Goal: Information Seeking & Learning: Learn about a topic

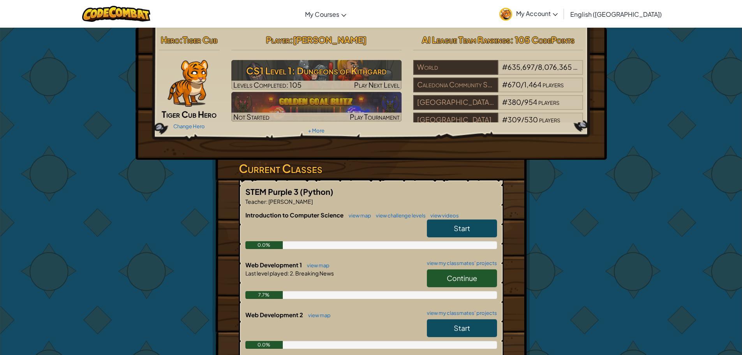
click at [486, 276] on link "Continue" at bounding box center [462, 278] width 70 height 18
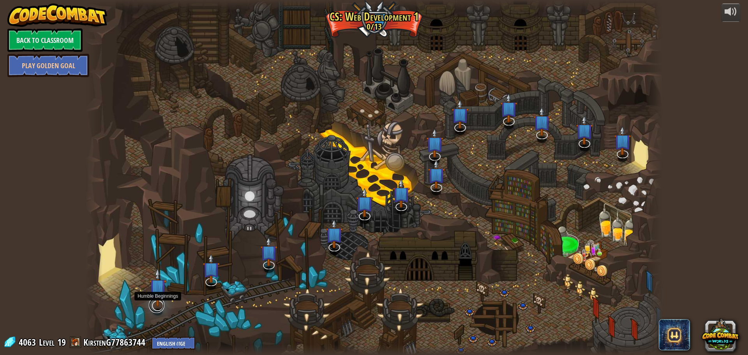
click at [161, 308] on link at bounding box center [157, 305] width 16 height 16
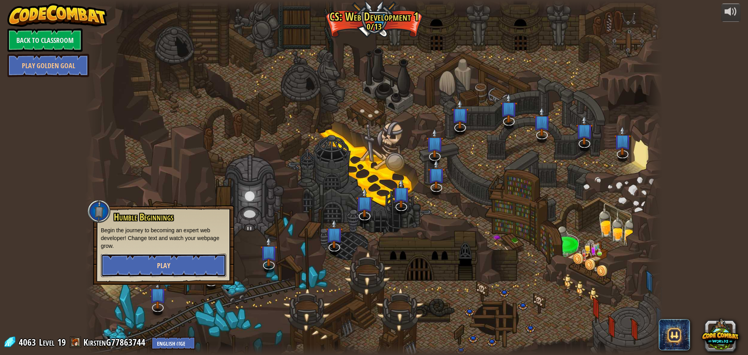
click at [166, 271] on button "Play" at bounding box center [163, 265] width 125 height 23
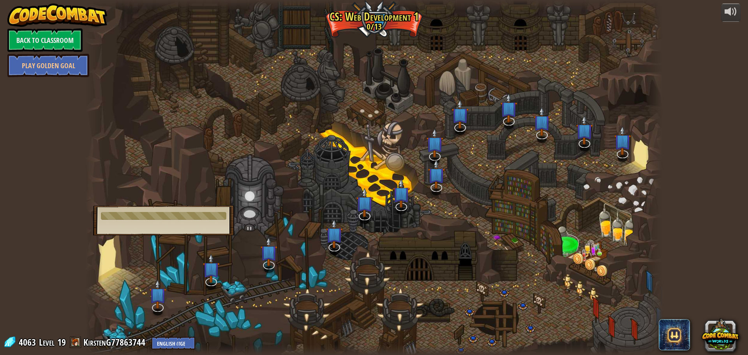
click at [219, 88] on div at bounding box center [374, 177] width 578 height 355
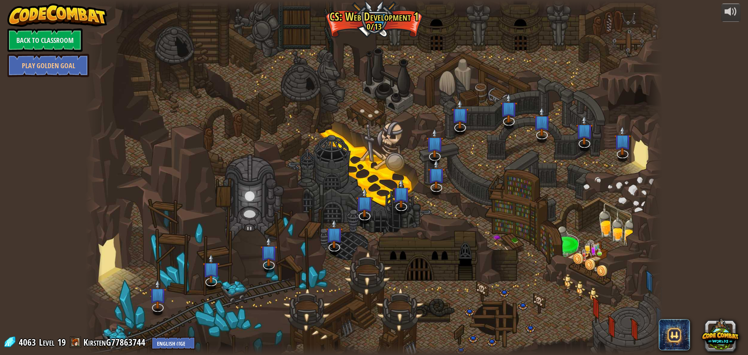
click at [146, 274] on div at bounding box center [374, 177] width 578 height 355
click at [157, 305] on img at bounding box center [157, 287] width 17 height 39
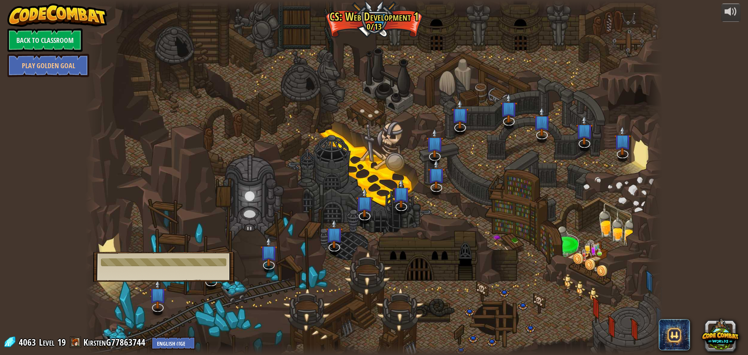
click at [166, 104] on div at bounding box center [374, 177] width 578 height 355
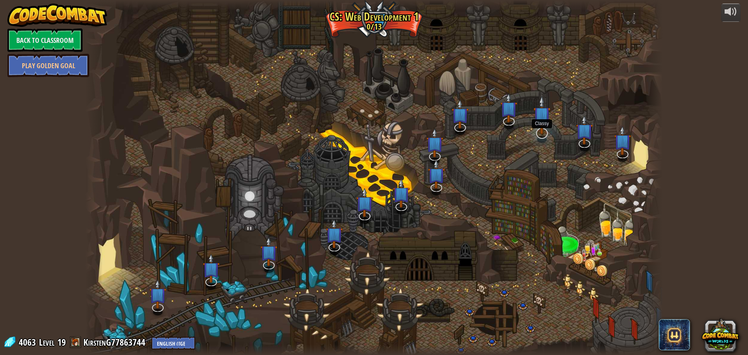
click at [537, 139] on div at bounding box center [374, 177] width 578 height 355
click at [549, 134] on img at bounding box center [541, 114] width 17 height 39
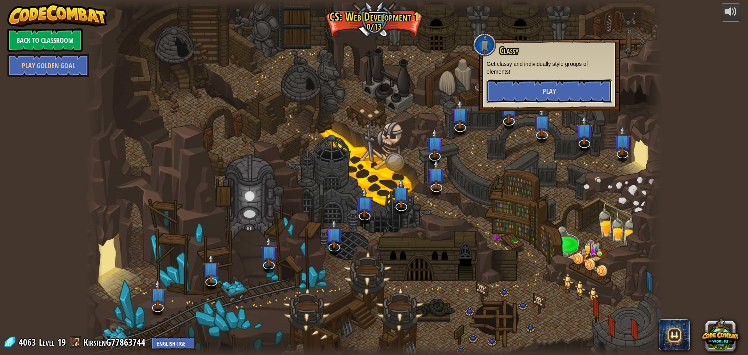
click at [541, 95] on button "Play" at bounding box center [549, 90] width 125 height 23
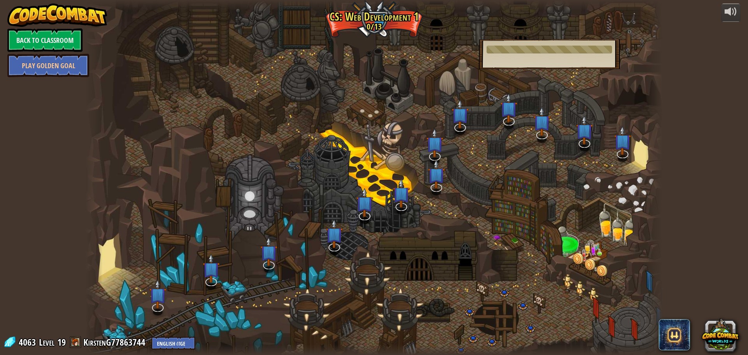
click at [530, 90] on div at bounding box center [374, 177] width 578 height 355
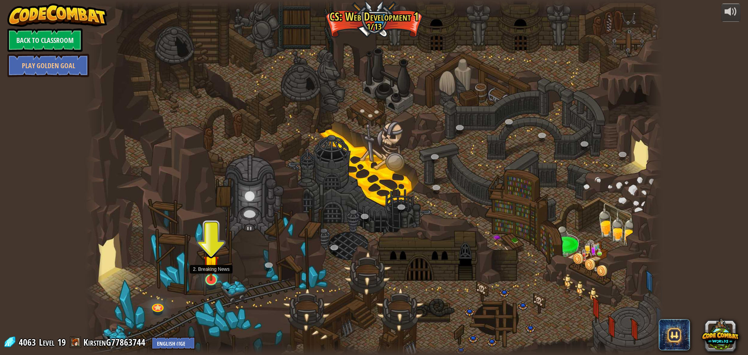
click at [215, 278] on img at bounding box center [211, 263] width 16 height 36
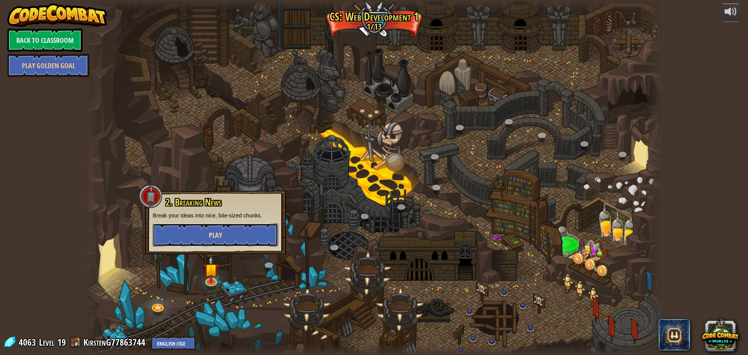
click at [201, 241] on button "Play" at bounding box center [215, 234] width 125 height 23
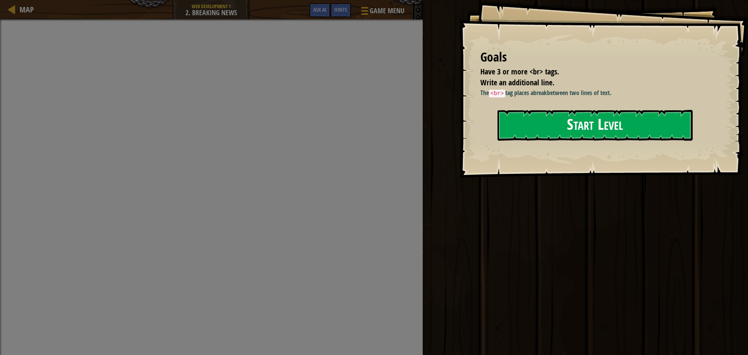
drag, startPoint x: 557, startPoint y: 132, endPoint x: 555, endPoint y: 126, distance: 6.1
click at [556, 129] on button "Start Level" at bounding box center [594, 125] width 195 height 31
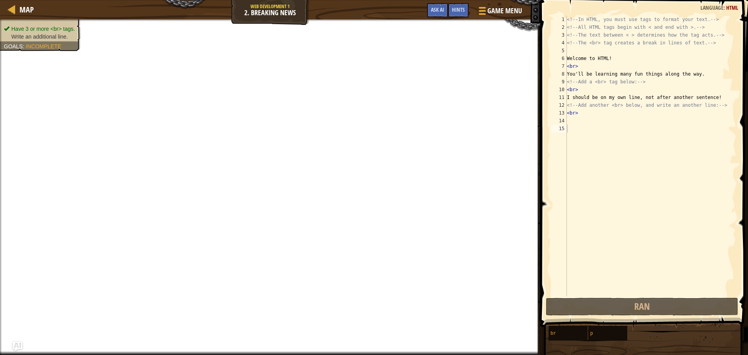
click at [585, 121] on div "<!-- In HTML, you must use tags to format your text. --> <!-- All HTML tags beg…" at bounding box center [650, 164] width 171 height 296
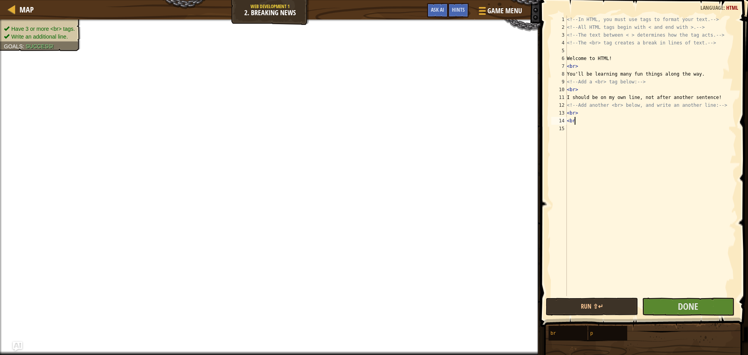
scroll to position [4, 0]
type textarea "<br"
click at [685, 306] on span "Done" at bounding box center [688, 306] width 20 height 12
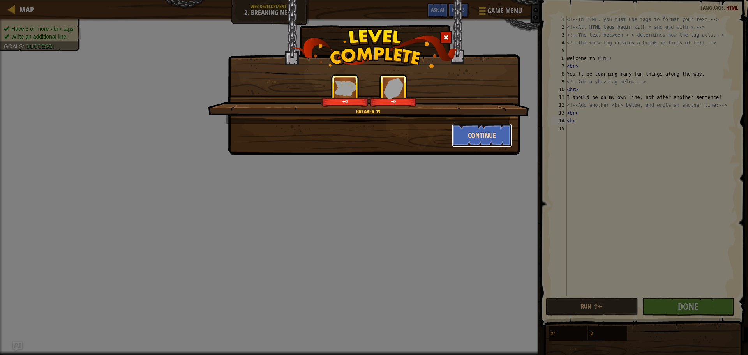
click at [493, 134] on button "Continue" at bounding box center [482, 134] width 60 height 23
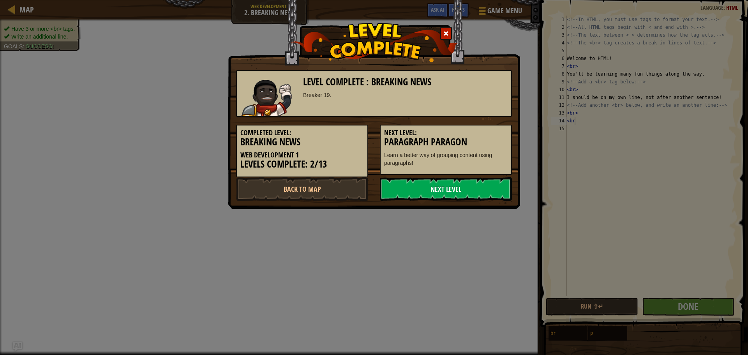
click at [468, 179] on link "Next Level" at bounding box center [446, 188] width 132 height 23
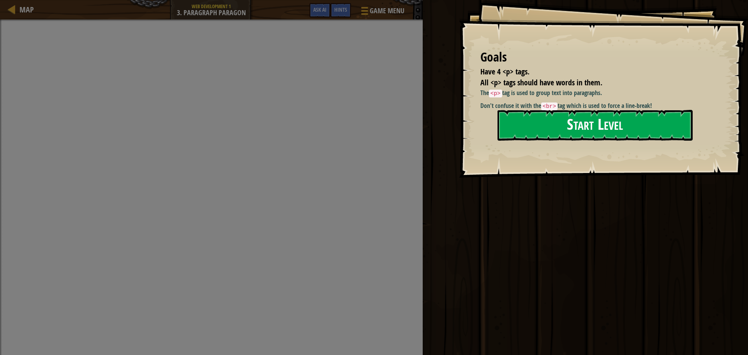
click at [540, 127] on button "Start Level" at bounding box center [594, 125] width 195 height 31
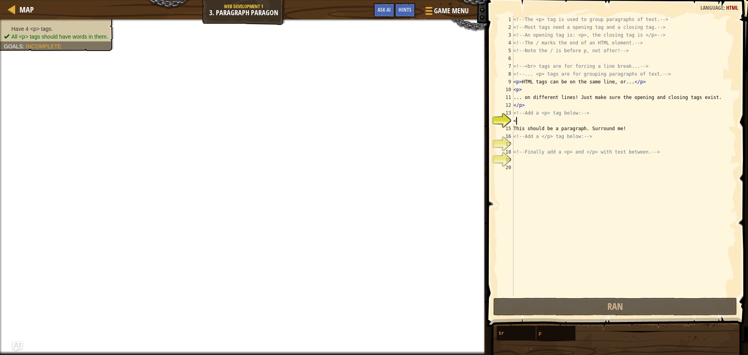
scroll to position [4, 0]
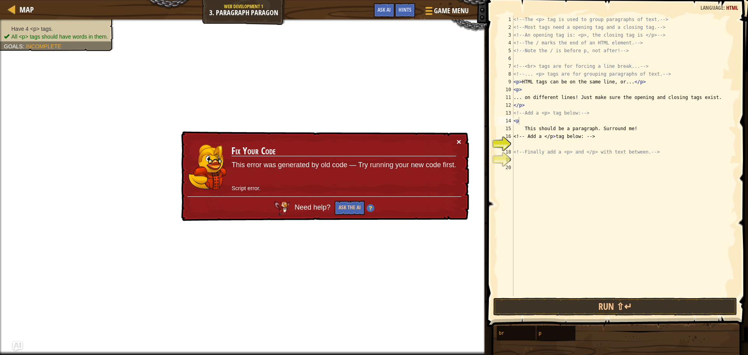
click at [459, 145] on button "×" at bounding box center [459, 142] width 5 height 8
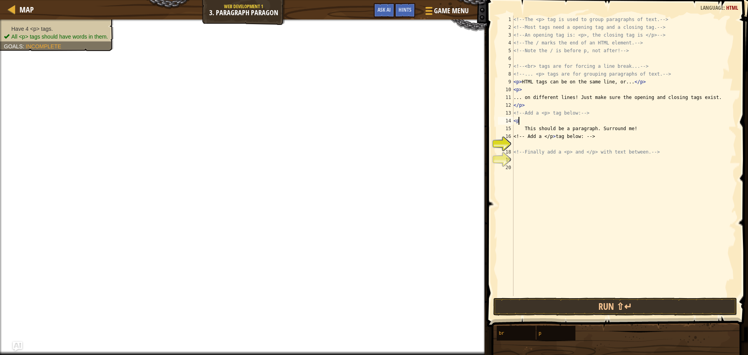
type textarea "<"
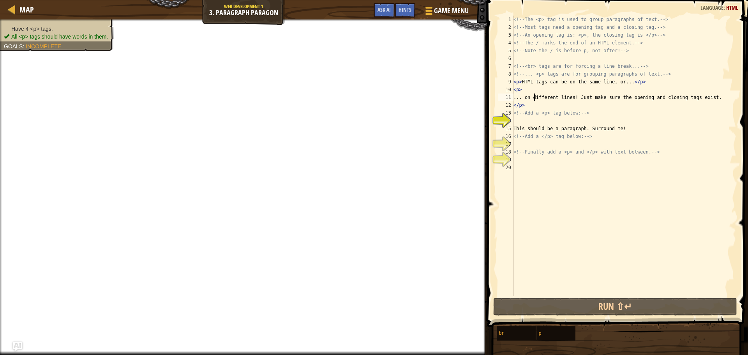
drag, startPoint x: 533, startPoint y: 101, endPoint x: 531, endPoint y: 95, distance: 5.7
click at [532, 99] on div "<!-- The <p> tag is used to group paragraphs of text. --> <!-- Most tags need a…" at bounding box center [624, 164] width 224 height 296
click at [529, 106] on div "<!-- The <p> tag is used to group paragraphs of text. --> <!-- Most tags need a…" at bounding box center [624, 164] width 224 height 296
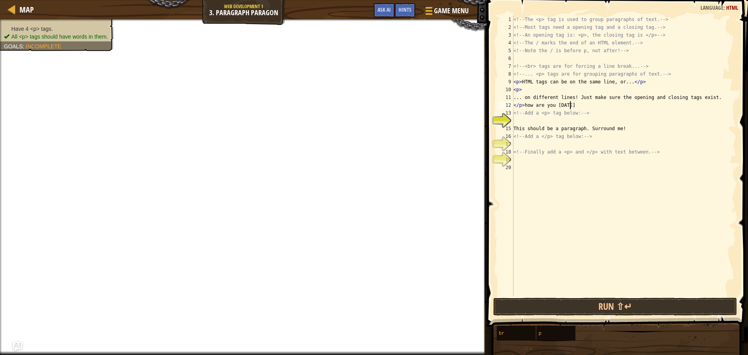
scroll to position [4, 5]
click at [539, 91] on div "<!-- The <p> tag is used to group paragraphs of text. --> <!-- Most tags need a…" at bounding box center [624, 164] width 224 height 296
type textarea "<p> Ehat are you up to?"
click at [556, 122] on div "<!-- The <p> tag is used to group paragraphs of text. --> <!-- Most tags need a…" at bounding box center [624, 164] width 224 height 296
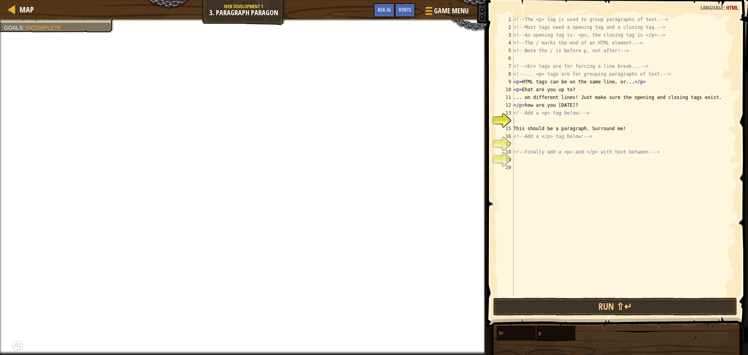
click at [528, 118] on div "<!-- The <p> tag is used to group paragraphs of text. --> <!-- Most tags need a…" at bounding box center [624, 164] width 224 height 296
click at [528, 122] on div "<!-- The <p> tag is used to group paragraphs of text. --> <!-- Most tags need a…" at bounding box center [624, 164] width 224 height 296
click at [563, 118] on div "<!-- The <p> tag is used to group paragraphs of text. --> <!-- Most tags need a…" at bounding box center [624, 164] width 224 height 296
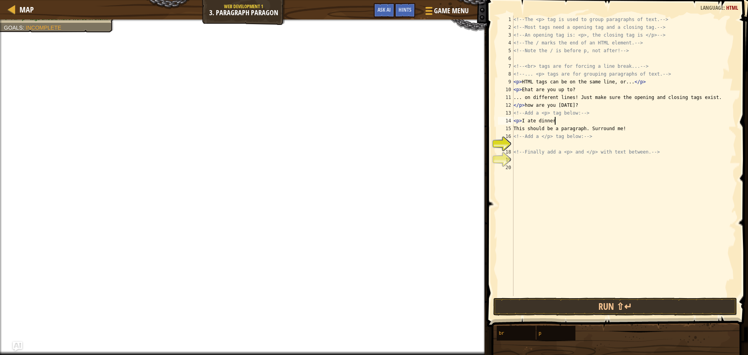
type textarea "<p> I ate dinner."
click at [519, 145] on div "<!-- The <p> tag is used to group paragraphs of text. --> <!-- Most tags need a…" at bounding box center [624, 164] width 224 height 296
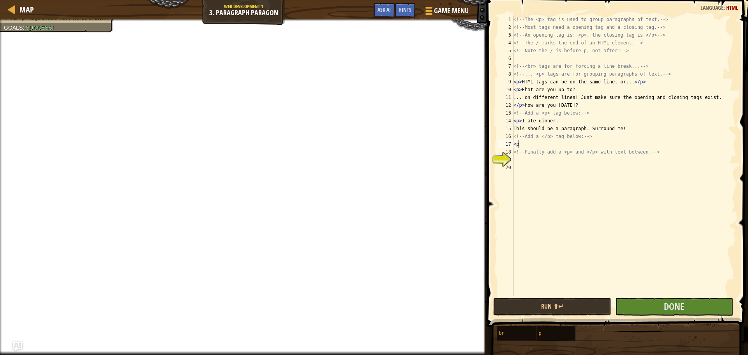
type textarea "<"
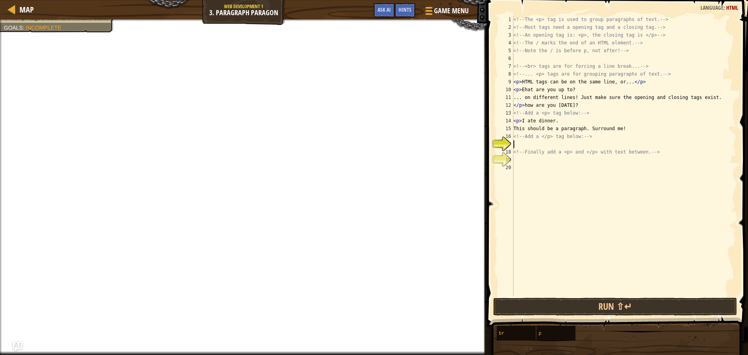
type textarea ","
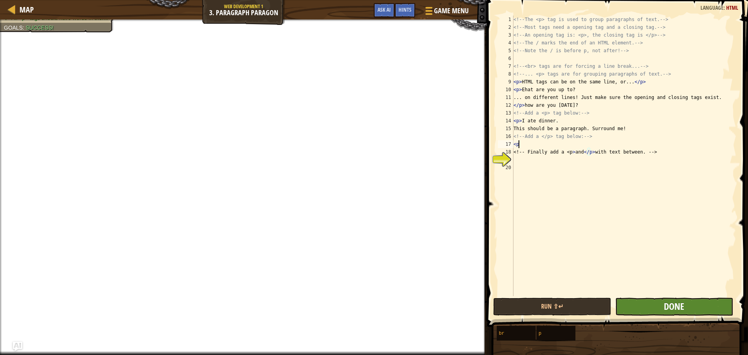
type textarea "<p"
click at [670, 308] on span "Done" at bounding box center [674, 306] width 20 height 12
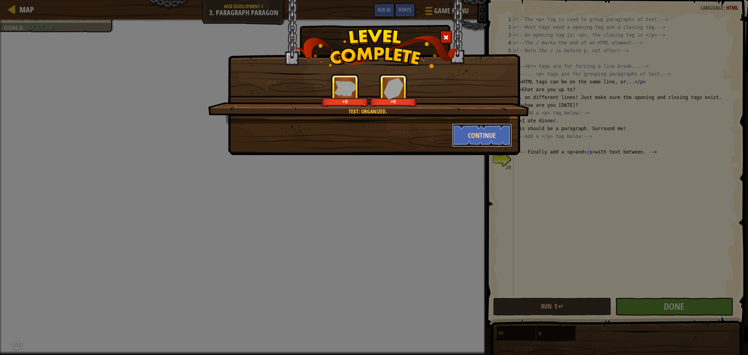
click at [483, 128] on button "Continue" at bounding box center [482, 134] width 60 height 23
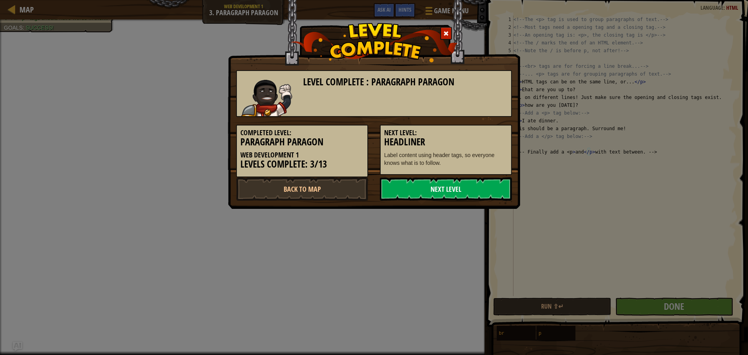
click at [430, 188] on link "Next Level" at bounding box center [446, 188] width 132 height 23
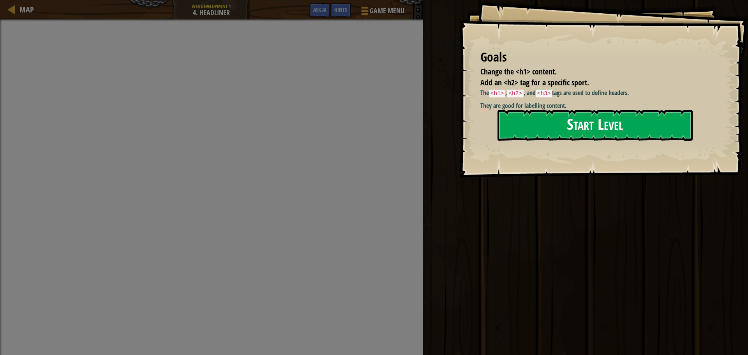
click at [527, 129] on button "Start Level" at bounding box center [594, 125] width 195 height 31
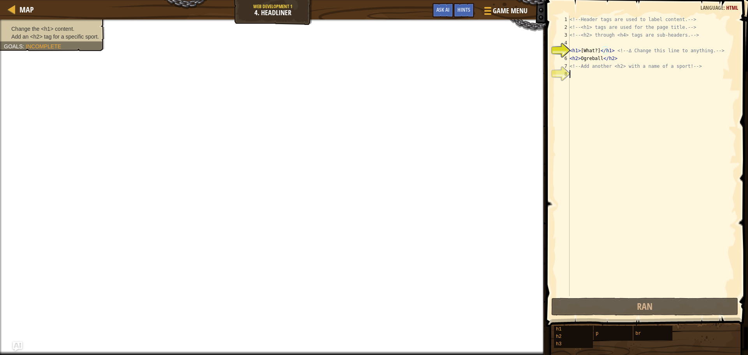
click at [598, 78] on div "<!-- Header tags are used to label content. --> <!-- <h1> tags are used for the…" at bounding box center [652, 164] width 168 height 296
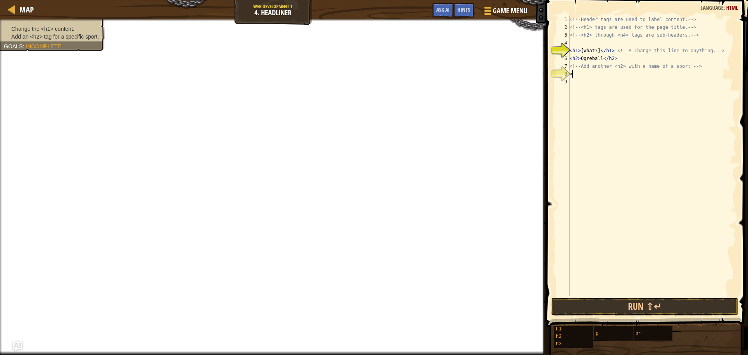
scroll to position [4, 0]
click at [602, 52] on div "<!-- Header tags are used to label content. --> <!-- <h1> tags are used for the…" at bounding box center [652, 164] width 168 height 296
click at [603, 53] on div "<!-- Header tags are used to label content. --> <!-- <h1> tags are used for the…" at bounding box center [652, 164] width 168 height 296
click at [602, 57] on div "<!-- Header tags are used to label content. --> <!-- <h1> tags are used for the…" at bounding box center [652, 164] width 168 height 296
click at [593, 52] on div "<!-- Header tags are used to label content. --> <!-- <h1> tags are used for the…" at bounding box center [652, 164] width 168 height 296
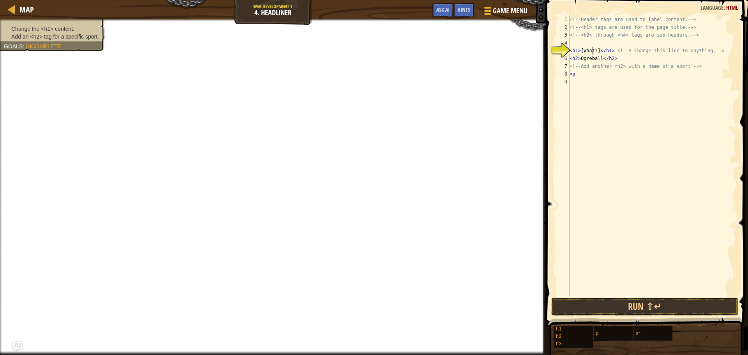
click at [573, 52] on div "<!-- Header tags are used to label content. --> <!-- <h1> tags are used for the…" at bounding box center [652, 164] width 168 height 296
click at [582, 49] on div "<!-- Header tags are used to label content. --> <!-- <h1> tags are used for the…" at bounding box center [652, 164] width 168 height 296
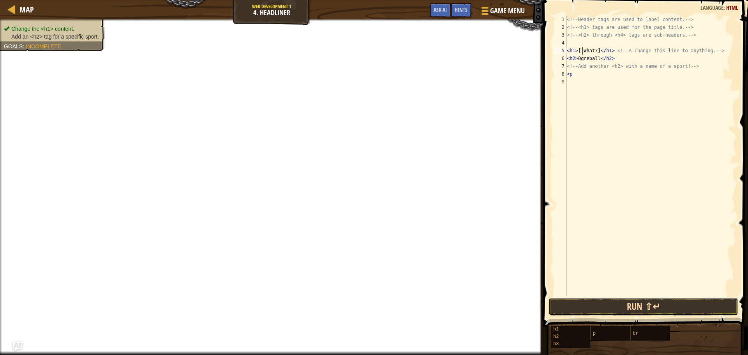
click at [596, 304] on button "Run ⇧↵" at bounding box center [644, 307] width 190 height 18
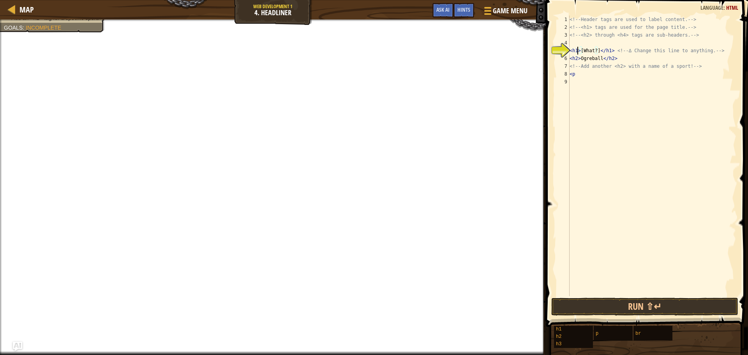
click at [578, 52] on div "<!-- Header tags are used to label content. --> <!-- <h1> tags are used for the…" at bounding box center [652, 164] width 168 height 296
type textarea "<h2>[What?]</h1> <!-- ∆ Change this line to anything. -->"
click at [689, 302] on span "Done" at bounding box center [689, 306] width 20 height 12
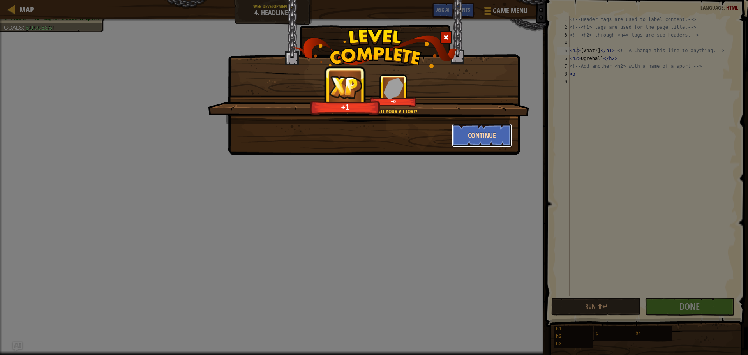
click at [498, 133] on button "Continue" at bounding box center [482, 134] width 60 height 23
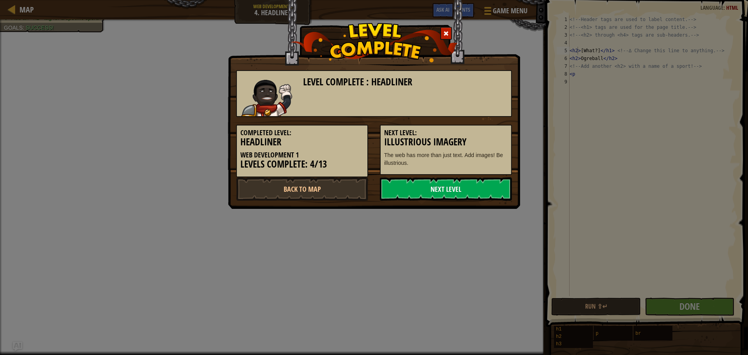
click at [415, 178] on div "Level Complete : Headliner Completed Level: Headliner Web Development 1 Levels …" at bounding box center [374, 131] width 276 height 138
click at [417, 183] on link "Next Level" at bounding box center [446, 188] width 132 height 23
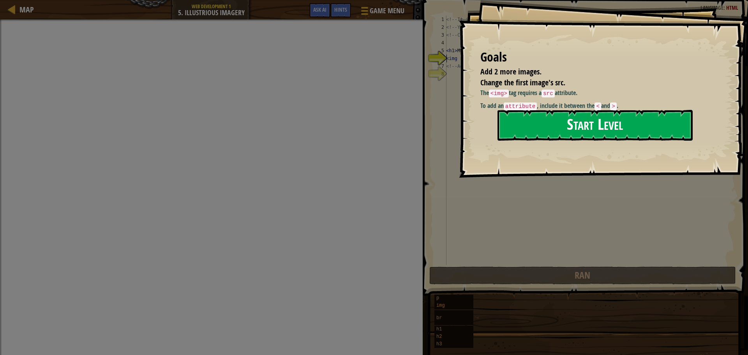
click at [568, 131] on button "Start Level" at bounding box center [594, 125] width 195 height 31
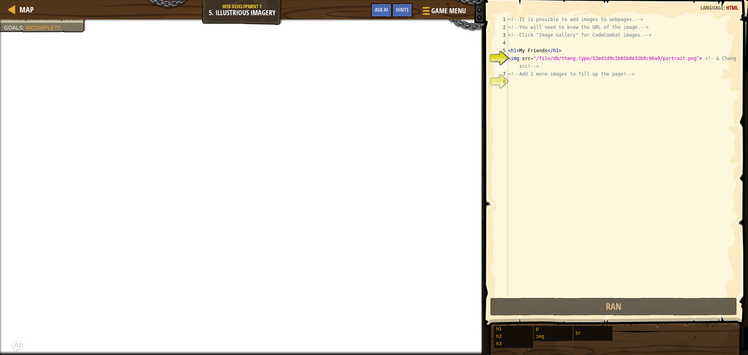
click at [509, 83] on div "<!-- It is possible to add images to webpages. --> <!-- You will need to know t…" at bounding box center [621, 164] width 230 height 296
click at [518, 58] on div "<!-- It is possible to add images to webpages. --> <!-- You will need to know t…" at bounding box center [621, 164] width 230 height 296
type textarea "<img src="/file/db/thang.type/53ed1d9c2b65b0e32b9c96a9/portrait.png"> <!-- ∆ Ch…"
click at [688, 58] on div "<!-- It is possible to add images to webpages. --> <!-- You will need to know t…" at bounding box center [621, 164] width 230 height 296
click at [549, 114] on div "<!-- It is possible to add images to webpages. --> <!-- You will need to know t…" at bounding box center [621, 164] width 230 height 296
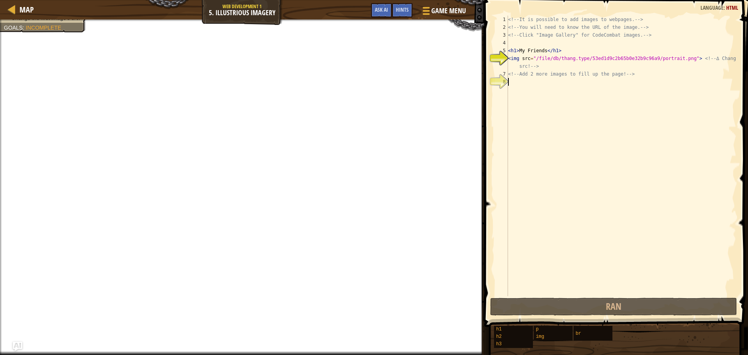
scroll to position [4, 0]
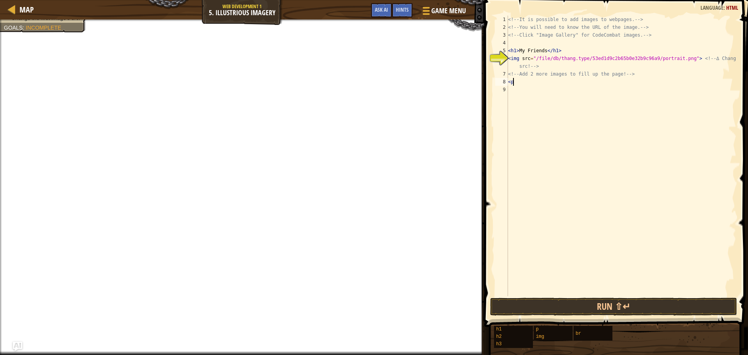
click at [512, 61] on div "<!-- It is possible to add images to webpages. --> <!-- You will need to know t…" at bounding box center [621, 164] width 230 height 296
click at [519, 58] on div "<!-- It is possible to add images to webpages. --> <!-- You will need to know t…" at bounding box center [621, 164] width 230 height 296
type textarea "<img2 src="/file/db/thang.type/53ed1d9c2b65b0e32b9c96a9/portrait.png"> <!-- ∆ C…"
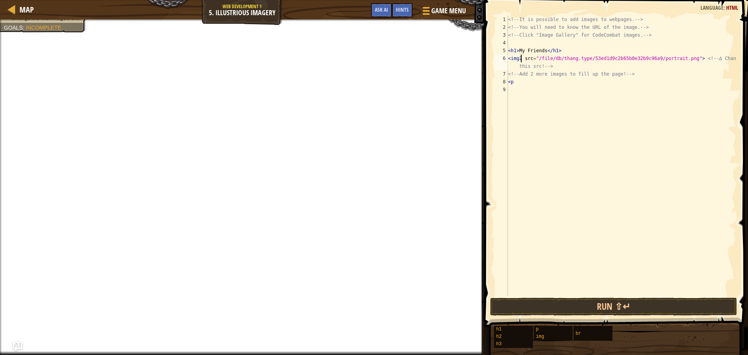
click at [534, 127] on div "<!-- It is possible to add images to webpages. --> <!-- You will need to know t…" at bounding box center [621, 164] width 230 height 296
click at [519, 58] on div "<!-- It is possible to add images to webpages. --> <!-- You will need to know t…" at bounding box center [621, 164] width 230 height 296
click at [520, 58] on div "<!-- It is possible to add images to webpages. --> <!-- You will need to know t…" at bounding box center [621, 164] width 230 height 296
click at [684, 56] on div "<!-- It is possible to add images to webpages. --> <!-- You will need to know t…" at bounding box center [621, 164] width 230 height 296
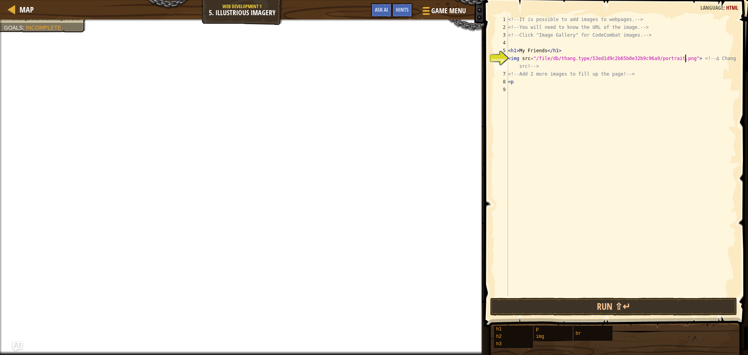
type textarea "<img src="/file/db/thang.type/53ed1d9c2b65b0e32b9c96a9/portrait.png">2 <!-- ∆ C…"
click at [658, 198] on div "<!-- It is possible to add images to webpages. --> <!-- You will need to know t…" at bounding box center [621, 164] width 230 height 296
click at [689, 58] on div "<!-- It is possible to add images to webpages. --> <!-- You will need to know t…" at bounding box center [621, 164] width 230 height 296
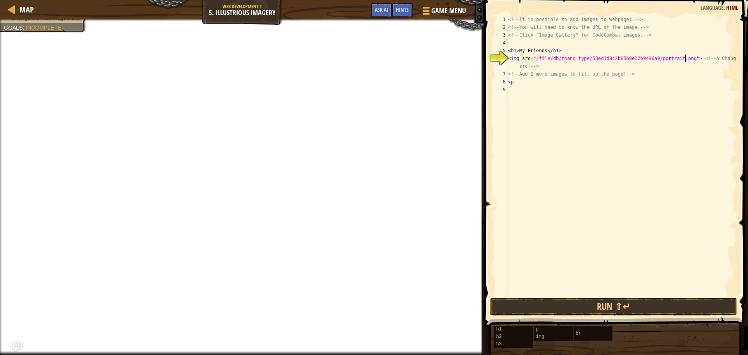
click at [528, 59] on div "<!-- It is possible to add images to webpages. --> <!-- You will need to know t…" at bounding box center [621, 164] width 230 height 296
type textarea "<img src="/file/db/thang.type/53ed1d9c2b65b0e32b9c96a9/portrait.png"> <!-- ∆ Ch…"
drag, startPoint x: 597, startPoint y: 187, endPoint x: 572, endPoint y: 182, distance: 25.5
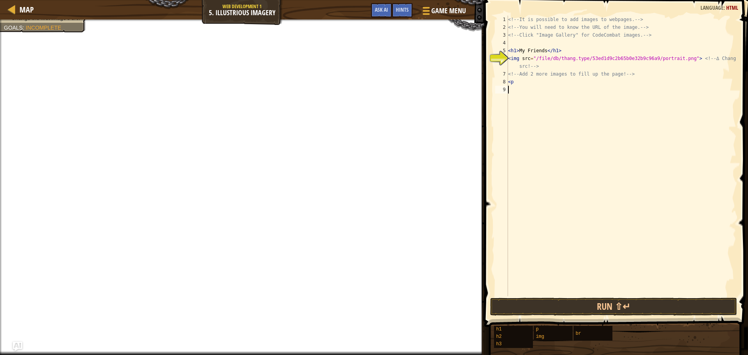
click at [588, 188] on div "<!-- It is possible to add images to webpages. --> <!-- You will need to know t…" at bounding box center [621, 164] width 230 height 296
click at [573, 58] on div "<!-- It is possible to add images to webpages. --> <!-- You will need to know t…" at bounding box center [621, 164] width 230 height 296
click at [629, 59] on div "<!-- It is possible to add images to webpages. --> <!-- You will need to know t…" at bounding box center [621, 164] width 230 height 296
click at [684, 59] on div "<!-- It is possible to add images to webpages. --> <!-- You will need to know t…" at bounding box center [621, 164] width 230 height 296
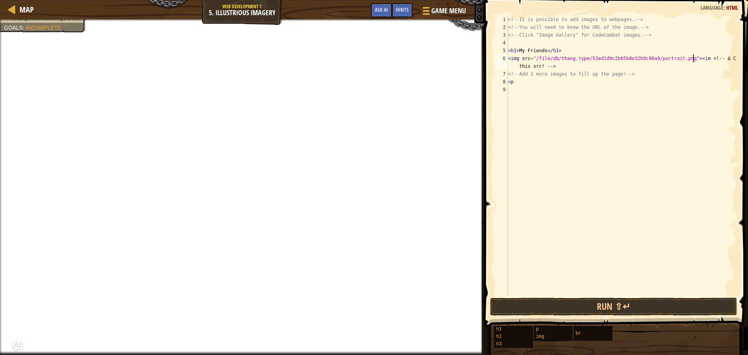
scroll to position [4, 16]
click at [576, 304] on button "Run ⇧↵" at bounding box center [613, 307] width 247 height 18
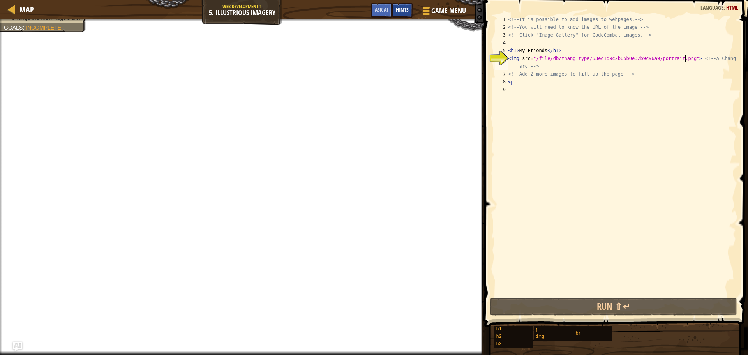
click at [403, 11] on span "Hints" at bounding box center [402, 9] width 13 height 7
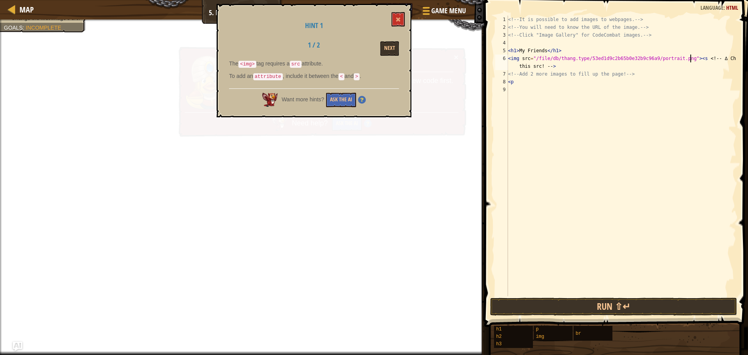
scroll to position [4, 15]
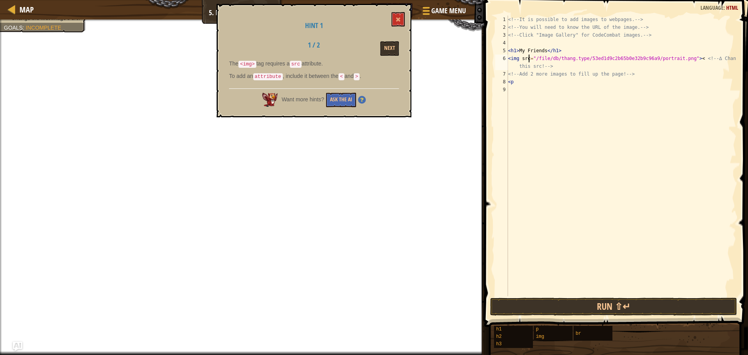
click at [529, 60] on div "<!-- It is possible to add images to webpages. --> <!-- You will need to know t…" at bounding box center [621, 164] width 230 height 296
click at [690, 60] on div "<!-- It is possible to add images to webpages. --> <!-- You will need to know t…" at bounding box center [621, 164] width 230 height 296
click at [531, 60] on div "<!-- It is possible to add images to webpages. --> <!-- You will need to know t…" at bounding box center [621, 164] width 230 height 296
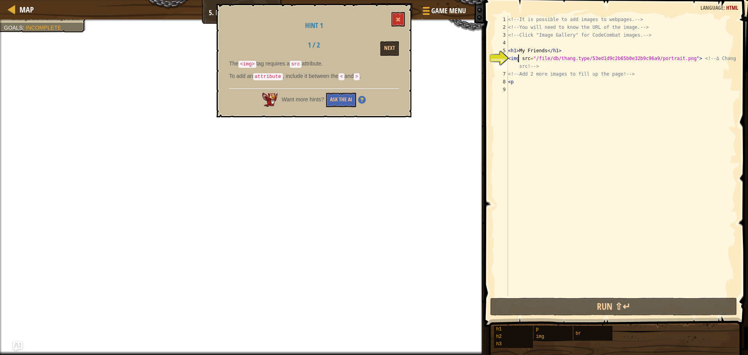
click at [517, 57] on div "<!-- It is possible to add images to webpages. --> <!-- You will need to know t…" at bounding box center [621, 164] width 230 height 296
click at [520, 57] on div "<!-- It is possible to add images to webpages. --> <!-- You will need to know t…" at bounding box center [621, 164] width 230 height 296
click at [531, 59] on div "<!-- It is possible to add images to webpages. --> <!-- You will need to know t…" at bounding box center [621, 164] width 230 height 296
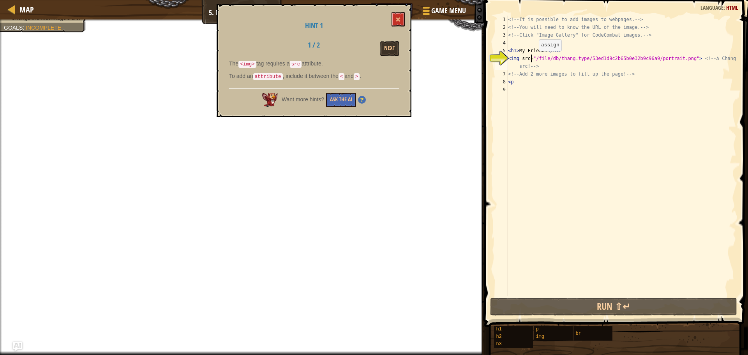
scroll to position [4, 2]
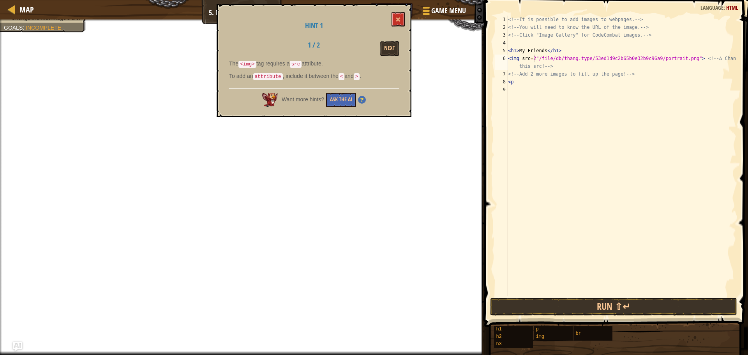
drag, startPoint x: 344, startPoint y: 33, endPoint x: 317, endPoint y: 79, distance: 54.1
click at [317, 79] on div "Hint 1 1 / 2 Next The <img> tag requires a src attribute. To add an attribute ,…" at bounding box center [314, 60] width 195 height 113
drag, startPoint x: 490, startPoint y: 110, endPoint x: 488, endPoint y: 99, distance: 11.2
click at [488, 106] on span at bounding box center [617, 152] width 270 height 350
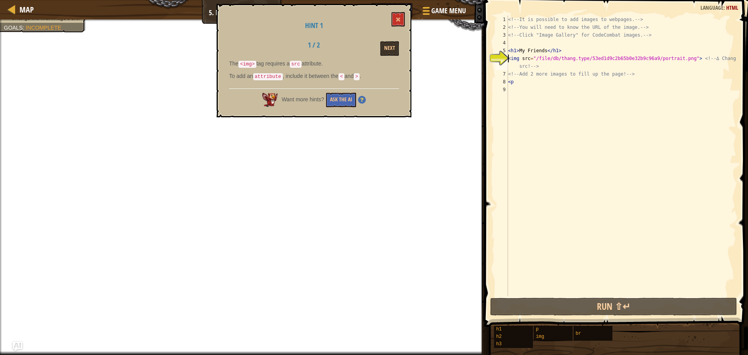
click at [508, 57] on div "<!-- It is possible to add images to webpages. --> <!-- You will need to know t…" at bounding box center [621, 164] width 230 height 296
click at [511, 56] on div "<!-- It is possible to add images to webpages. --> <!-- You will need to know t…" at bounding box center [621, 164] width 230 height 296
click at [509, 58] on div "<!-- It is possible to add images to webpages. --> <!-- You will need to know t…" at bounding box center [621, 164] width 230 height 296
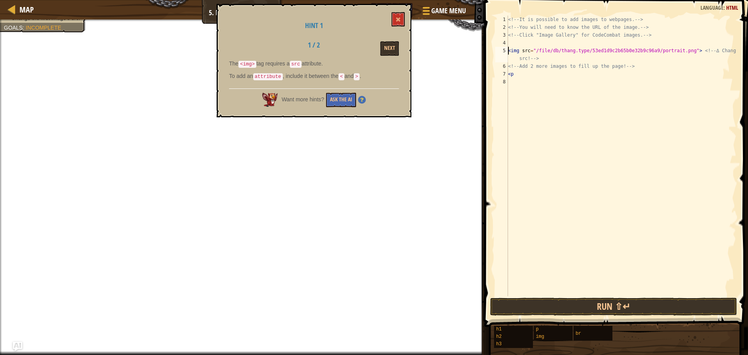
type textarea "<img src="/file/db/thang.type/53ed1d9c2b65b0e32b9c96a9/portrait.png"> <!-- ∆ Ch…"
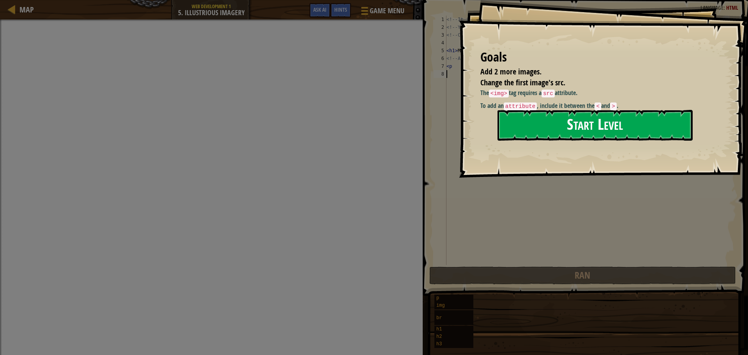
click at [539, 116] on button "Start Level" at bounding box center [594, 125] width 195 height 31
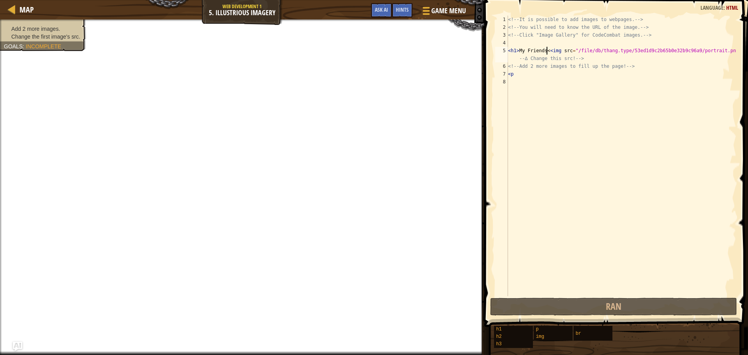
click at [547, 52] on div "<!-- It is possible to add images to webpages. --> <!-- You will need to know t…" at bounding box center [621, 164] width 230 height 296
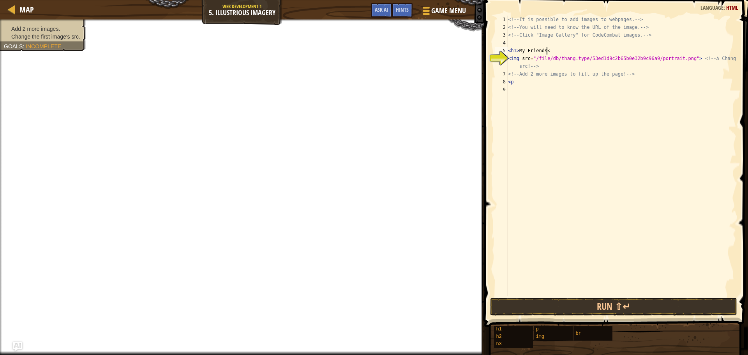
click at [549, 51] on div "<!-- It is possible to add images to webpages. --> <!-- You will need to know t…" at bounding box center [621, 164] width 230 height 296
click at [560, 51] on div "<!-- It is possible to add images to webpages. --> <!-- You will need to know t…" at bounding box center [621, 164] width 230 height 296
click at [559, 49] on div "<!-- It is possible to add images to webpages. --> <!-- You will need to know t…" at bounding box center [621, 164] width 230 height 296
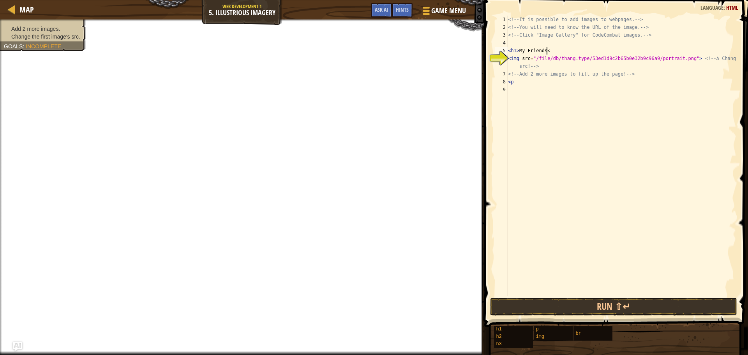
click at [559, 49] on div "<!-- It is possible to add images to webpages. --> <!-- You will need to know t…" at bounding box center [621, 164] width 230 height 296
drag, startPoint x: 559, startPoint y: 50, endPoint x: 556, endPoint y: 62, distance: 12.3
click at [558, 52] on div "<!-- It is possible to add images to webpages. --> <!-- You will need to know t…" at bounding box center [621, 164] width 230 height 296
type textarea "<p"
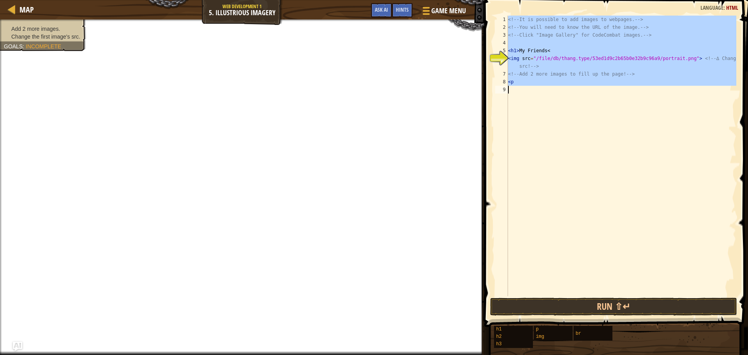
click at [552, 96] on div "<!-- It is possible to add images to webpages. --> <!-- You will need to know t…" at bounding box center [621, 156] width 230 height 280
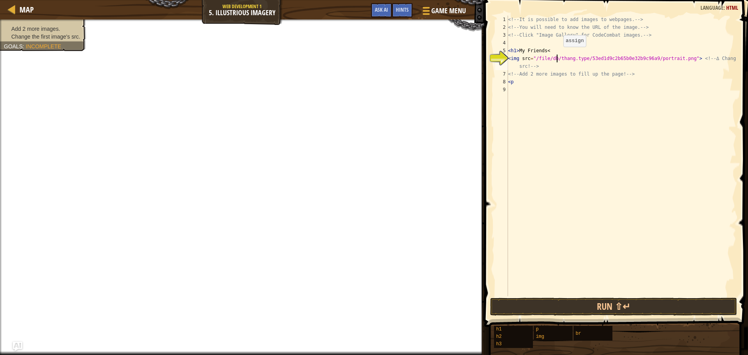
drag, startPoint x: 557, startPoint y: 55, endPoint x: 554, endPoint y: 52, distance: 4.2
click at [555, 53] on div "<!-- It is possible to add images to webpages. --> <!-- You will need to know t…" at bounding box center [621, 164] width 230 height 296
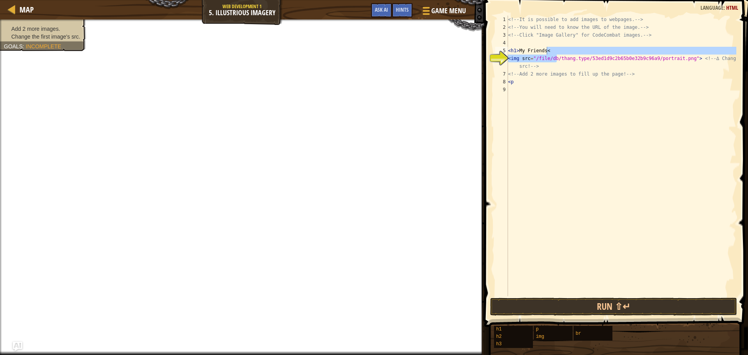
click at [552, 49] on div "<!-- It is possible to add images to webpages. --> <!-- You will need to know t…" at bounding box center [621, 156] width 230 height 280
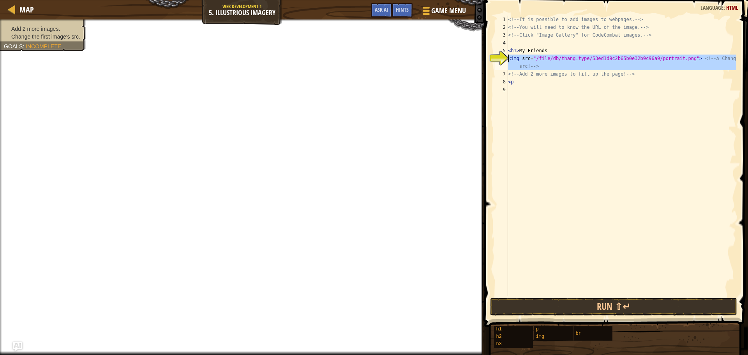
click at [507, 56] on div "6" at bounding box center [501, 63] width 13 height 16
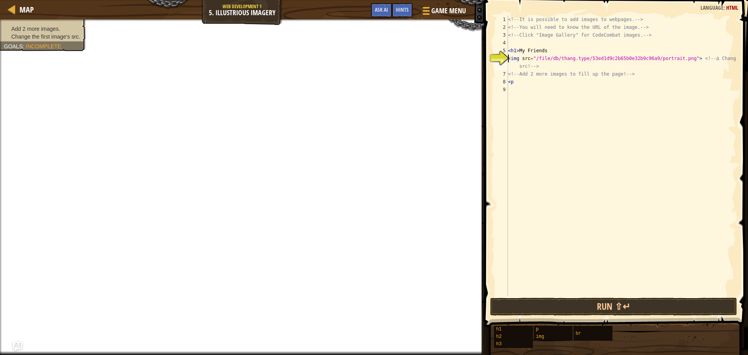
click at [547, 49] on div "<!-- It is possible to add images to webpages. --> <!-- You will need to know t…" at bounding box center [621, 164] width 230 height 296
drag, startPoint x: 553, startPoint y: 34, endPoint x: 542, endPoint y: 36, distance: 10.7
click at [542, 36] on div "<!-- It is possible to add images to webpages. --> <!-- You will need to know t…" at bounding box center [621, 164] width 230 height 296
click at [588, 48] on div "<!-- It is possible to add images to webpages. --> <!-- You will need to know t…" at bounding box center [621, 164] width 230 height 296
type textarea "<h1>My Friends"
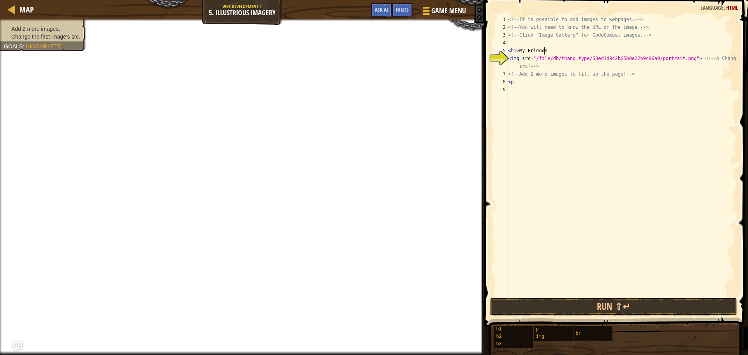
click at [526, 143] on div "<!-- It is possible to add images to webpages. --> <!-- You will need to know t…" at bounding box center [621, 164] width 230 height 296
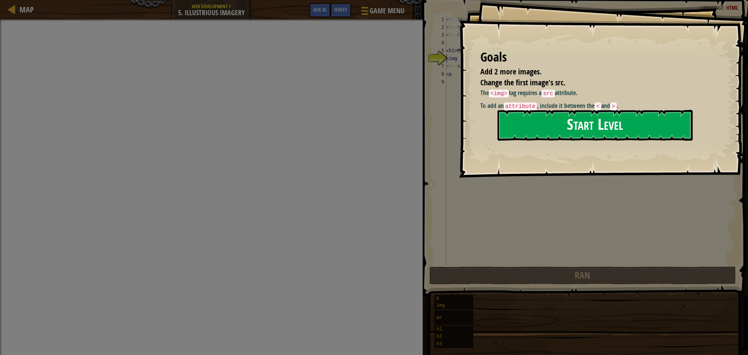
click at [525, 113] on button "Start Level" at bounding box center [594, 125] width 195 height 31
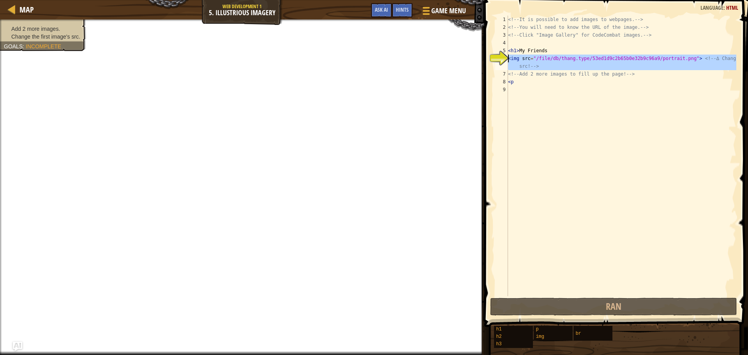
click at [510, 58] on div "<img src="/file/db/thang.type/53ed1d9c2b65b0e32b9c96a9/portrait.png"> <!-- ∆ Ch…" at bounding box center [615, 156] width 243 height 280
type textarea "<img src="/file/db/thang.type/53ed1d9c2b65b0e32b9c96a9/portrait.png"> <!-- ∆ Ch…"
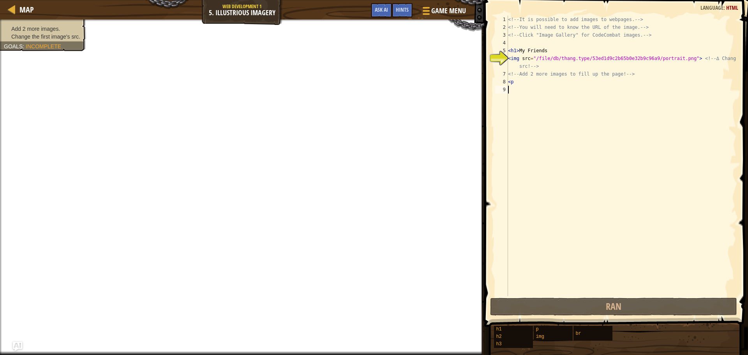
click at [529, 89] on div "<!-- It is possible to add images to webpages. --> <!-- You will need to know t…" at bounding box center [621, 164] width 230 height 296
drag, startPoint x: 509, startPoint y: 90, endPoint x: 603, endPoint y: 90, distance: 94.3
click at [603, 90] on div "<!-- It is possible to add images to webpages. --> <!-- You will need to know t…" at bounding box center [621, 164] width 230 height 296
drag, startPoint x: 686, startPoint y: 57, endPoint x: 504, endPoint y: 60, distance: 182.3
click at [504, 62] on div "1 2 3 4 5 6 7 8 9 <!-- It is possible to add images to webpages. --> <!-- You w…" at bounding box center [615, 156] width 243 height 280
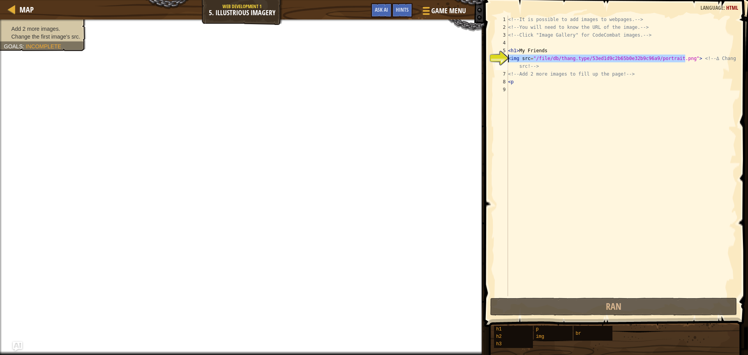
type textarea "<img src="/file/db/thang.type/53ed1d9c2b65b0e32b9c96a9/portrait.png"> <!-- ∆ Ch…"
click at [520, 92] on div "<!-- It is possible to add images to webpages. --> <!-- You will need to know t…" at bounding box center [621, 164] width 230 height 296
type textarea "<img src="/file/db/thang.type/53ed1d9c2b65b0e32b9c96a9/portrait.png">"
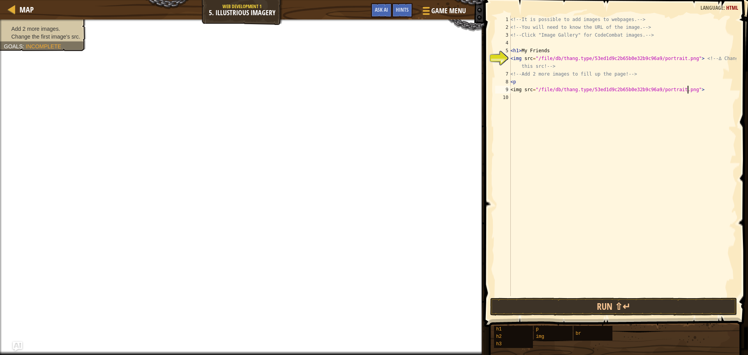
click at [519, 102] on div "<!-- It is possible to add images to webpages. --> <!-- You will need to know t…" at bounding box center [623, 164] width 228 height 296
click at [519, 89] on div "<!-- It is possible to add images to webpages. --> <!-- You will need to know t…" at bounding box center [623, 164] width 228 height 296
click at [521, 88] on div "<!-- It is possible to add images to webpages. --> <!-- You will need to know t…" at bounding box center [623, 164] width 228 height 296
type textarea "<img src="/file/db/thang.type/53ed1d9c2b65b0e32b9c96a9/portrait.png">"
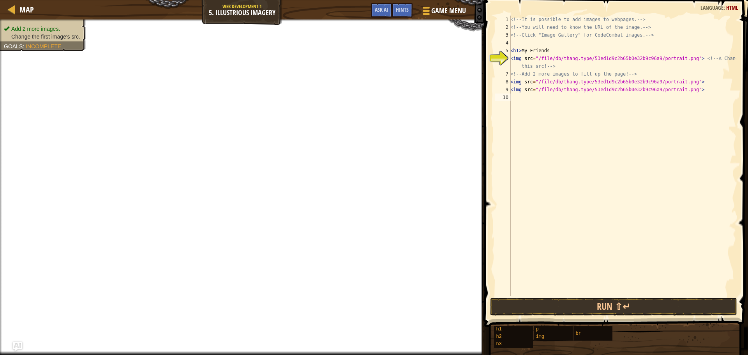
click at [535, 116] on div "<!-- It is possible to add images to webpages. --> <!-- You will need to know t…" at bounding box center [623, 164] width 228 height 296
click at [549, 49] on div "<!-- It is possible to add images to webpages. --> <!-- You will need to know t…" at bounding box center [623, 164] width 228 height 296
click at [529, 56] on div "<!-- It is possible to add images to webpages. --> <!-- You will need to know t…" at bounding box center [623, 164] width 228 height 296
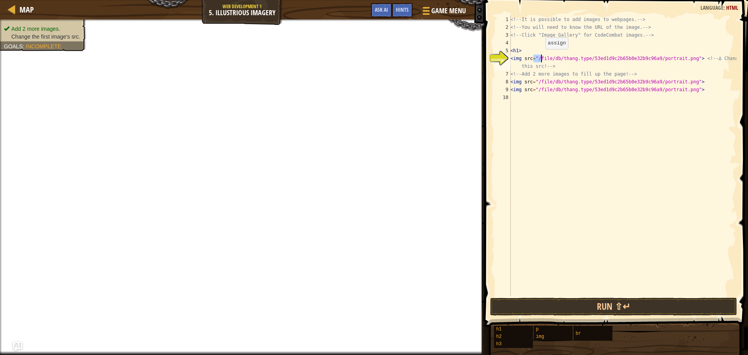
drag, startPoint x: 533, startPoint y: 56, endPoint x: 541, endPoint y: 57, distance: 8.2
click at [541, 57] on div "<!-- It is possible to add images to webpages. --> <!-- You will need to know t…" at bounding box center [623, 164] width 228 height 296
click at [567, 57] on div "<!-- It is possible to add images to webpages. --> <!-- You will need to know t…" at bounding box center [623, 164] width 228 height 296
click at [564, 63] on div "<!-- It is possible to add images to webpages. --> <!-- You will need to know t…" at bounding box center [623, 164] width 228 height 296
click at [531, 58] on div "<!-- It is possible to add images to webpages. --> <!-- You will need to know t…" at bounding box center [623, 164] width 228 height 296
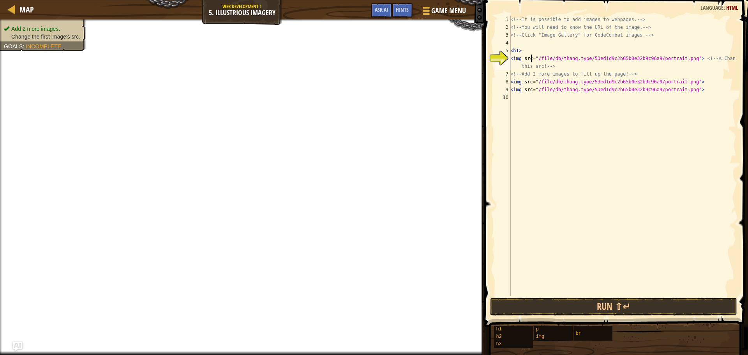
scroll to position [4, 2]
click at [612, 308] on button "Run ⇧↵" at bounding box center [613, 307] width 247 height 18
click at [612, 305] on button "Run ⇧↵" at bounding box center [613, 307] width 247 height 18
type textarea "<img scr="/file/db/thang.type/53ed1d9c2b65b0e32b9c96a9/portrait.png"> <!-- ∆ Ch…"
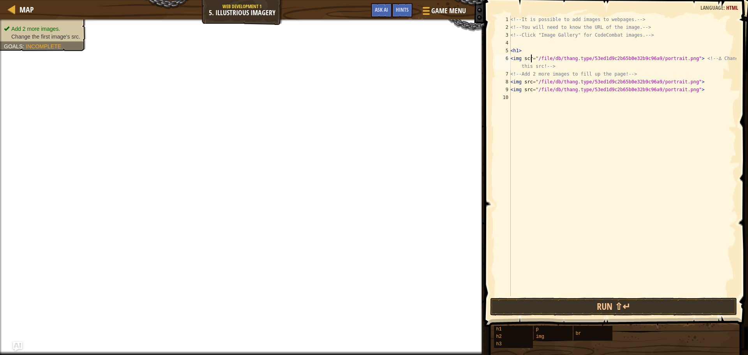
scroll to position [4, 2]
click at [540, 249] on div "<!-- It is possible to add images to webpages. --> <!-- You will need to know t…" at bounding box center [623, 164] width 228 height 296
click at [575, 305] on button "Run ⇧↵" at bounding box center [613, 307] width 247 height 18
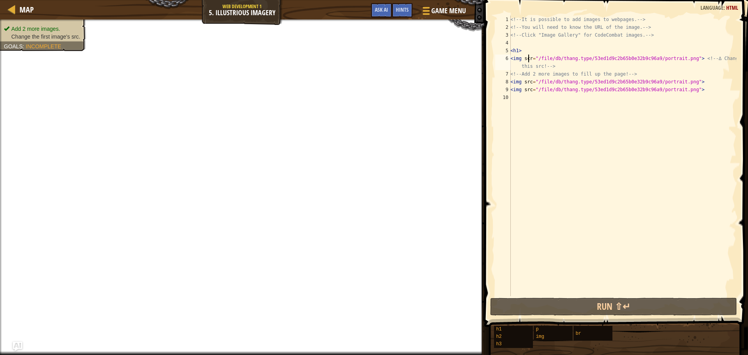
click at [529, 58] on div "<!-- It is possible to add images to webpages. --> <!-- You will need to know t…" at bounding box center [623, 164] width 228 height 296
click at [531, 58] on div "<!-- It is possible to add images to webpages. --> <!-- You will need to know t…" at bounding box center [623, 164] width 228 height 296
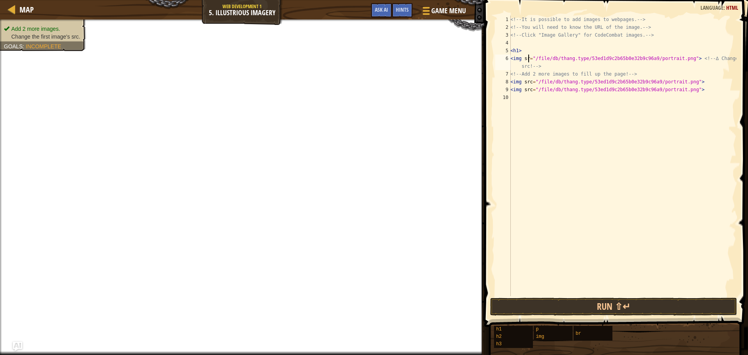
type textarea "<img src="/file/db/thang.type/53ed1d9c2b65b0e32b9c96a9/portrait.png"> <!-- ∆ Ch…"
click at [525, 136] on div "<!-- It is possible to add images to webpages. --> <!-- You will need to know t…" at bounding box center [623, 164] width 228 height 296
click at [520, 58] on div "<!-- It is possible to add images to webpages. --> <!-- You will need to know t…" at bounding box center [623, 164] width 228 height 296
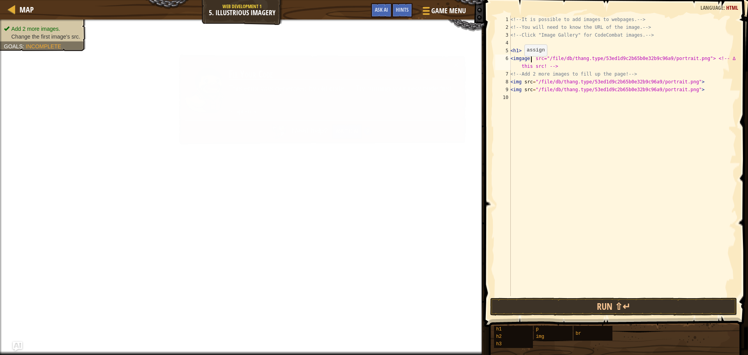
scroll to position [4, 2]
type textarea "<imgages src="/file/db/thang.type/53ed1d9c2b65b0e32b9c96a9/portrait.png"> <!-- …"
click at [529, 158] on div "<!-- It is possible to add images to webpages. --> <!-- You will need to know t…" at bounding box center [623, 164] width 228 height 296
click at [530, 58] on div "<!-- It is possible to add images to webpages. --> <!-- You will need to know t…" at bounding box center [623, 164] width 228 height 296
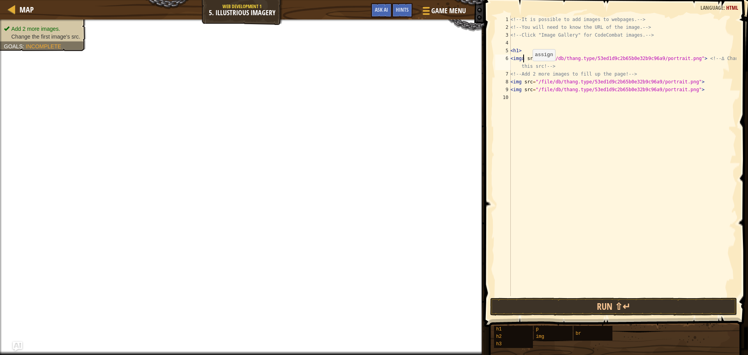
type textarea "<img src="/file/db/thang.type/53ed1d9c2b65b0e32b9c96a9/portrait.png"> <!-- ∆ Ch…"
click at [559, 210] on div "<!-- It is possible to add images to webpages. --> <!-- You will need to know t…" at bounding box center [623, 164] width 228 height 296
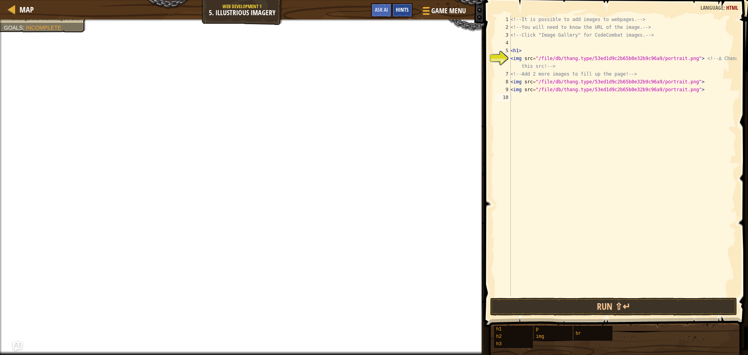
click at [401, 7] on span "Hints" at bounding box center [402, 9] width 13 height 7
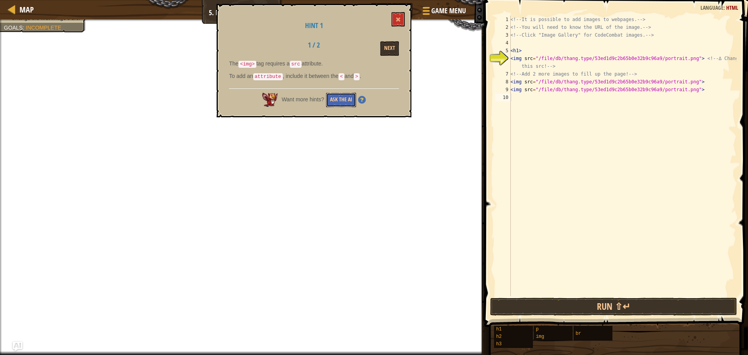
click at [346, 100] on button "Ask the AI" at bounding box center [341, 100] width 30 height 14
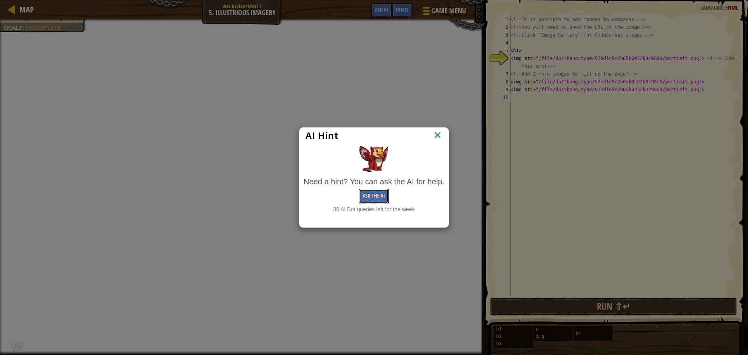
click at [378, 192] on button "Ask the AI" at bounding box center [374, 196] width 30 height 14
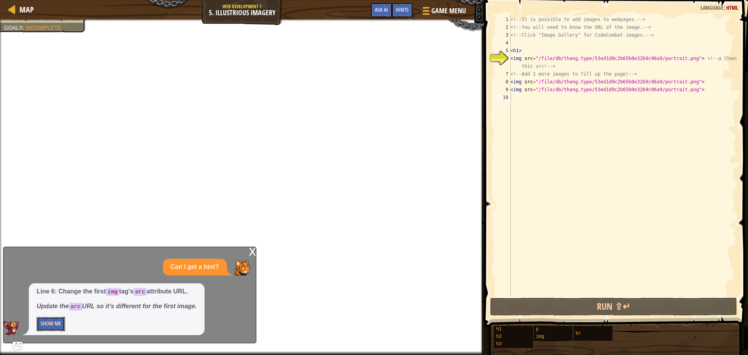
click at [42, 322] on button "Show Me" at bounding box center [51, 324] width 28 height 14
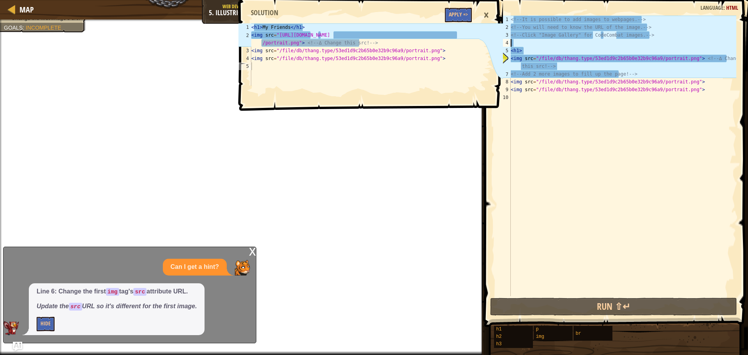
click at [515, 41] on div "<!-- It is possible to add images to webpages. --> <!-- You will need to know t…" at bounding box center [622, 164] width 227 height 296
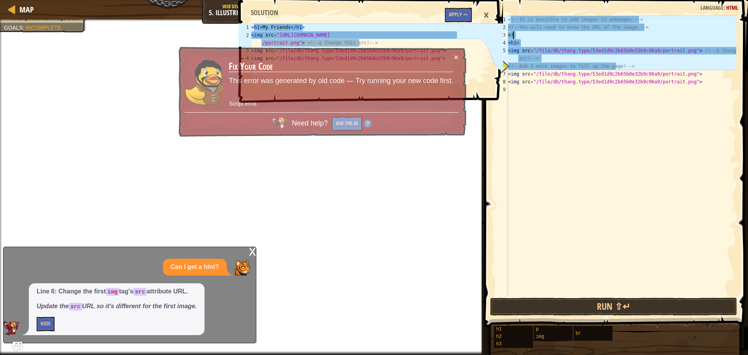
type textarea "<"
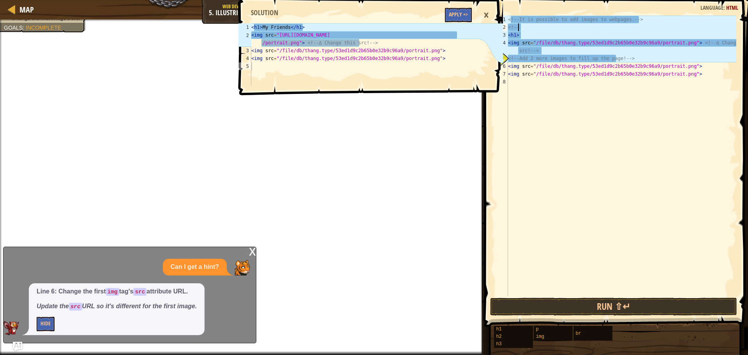
type textarea "<"
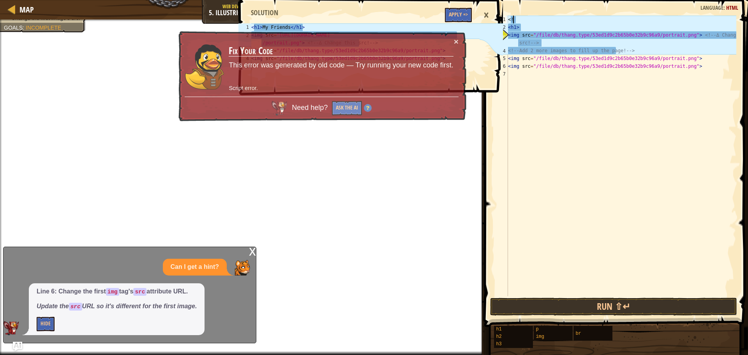
type textarea "<"
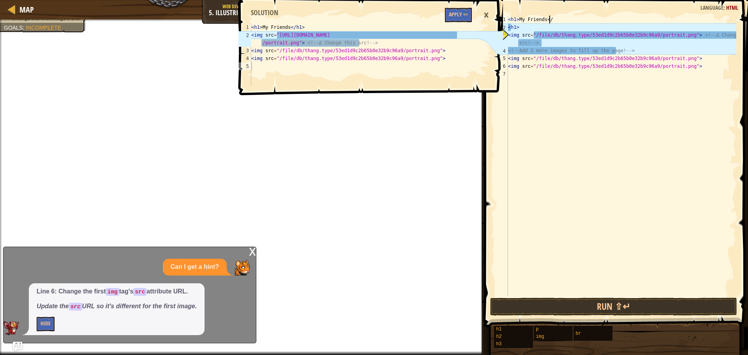
scroll to position [4, 3]
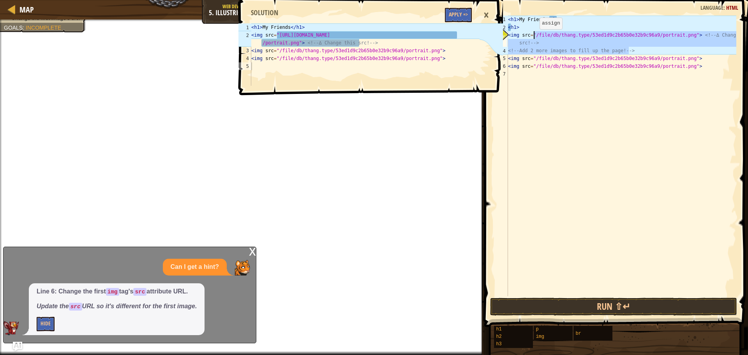
drag, startPoint x: 633, startPoint y: 51, endPoint x: 533, endPoint y: 37, distance: 101.0
click at [533, 37] on div "< h1 > My Friends </ h > < h1 > < img src = "/file/db/thang.type/53ed1d9c2b65b0…" at bounding box center [621, 164] width 230 height 296
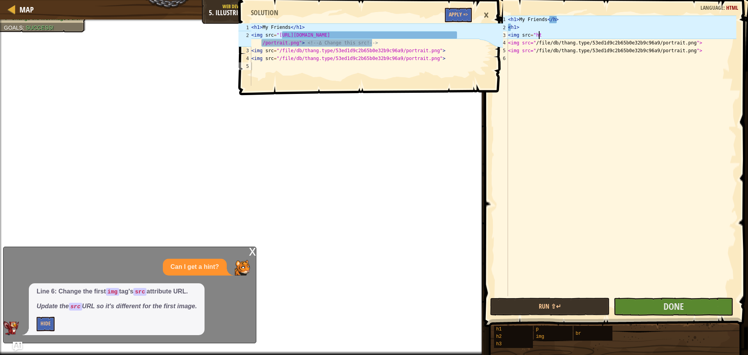
scroll to position [4, 2]
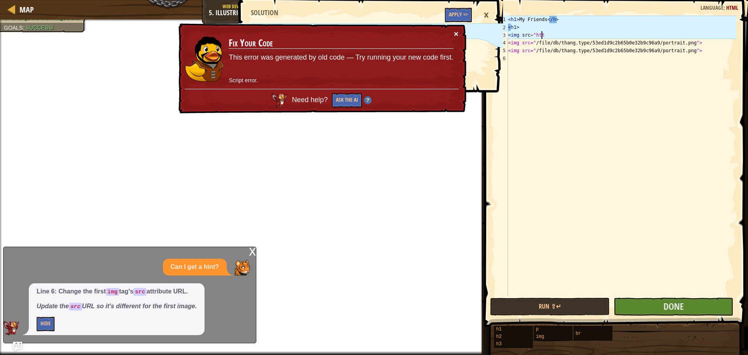
click at [456, 37] on button "×" at bounding box center [456, 34] width 5 height 8
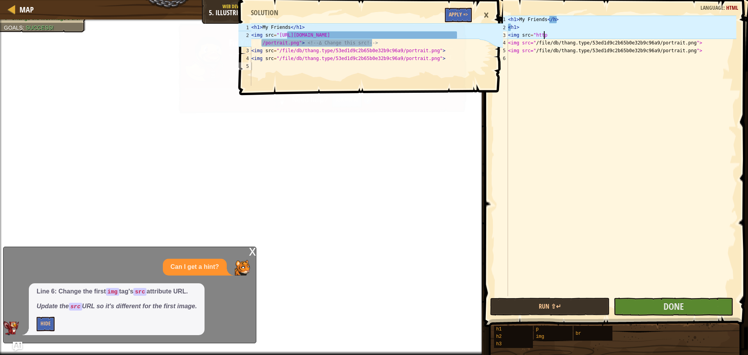
scroll to position [4, 3]
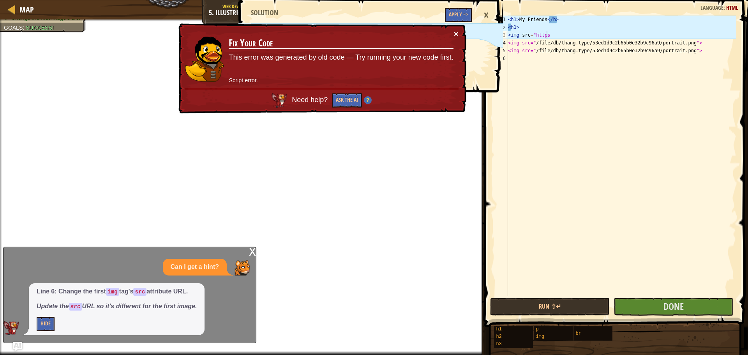
click at [458, 32] on button "×" at bounding box center [456, 34] width 5 height 8
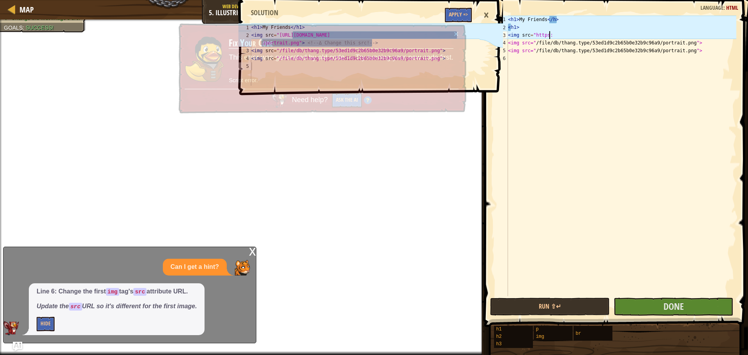
scroll to position [4, 3]
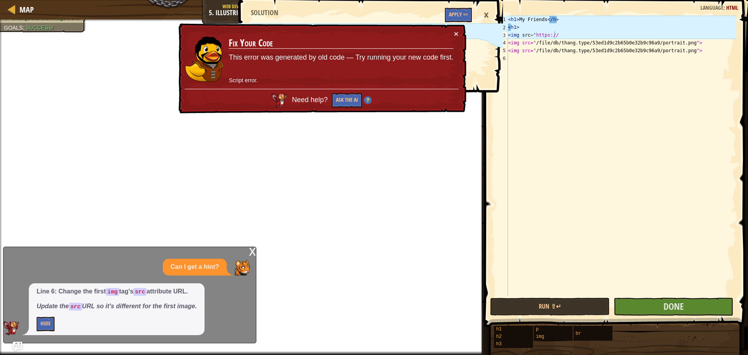
click at [461, 33] on div "× Fix Your Code This error was generated by old code — Try running your new cod…" at bounding box center [321, 68] width 289 height 90
click at [458, 33] on button "×" at bounding box center [456, 34] width 5 height 8
click at [454, 36] on button "×" at bounding box center [456, 34] width 5 height 8
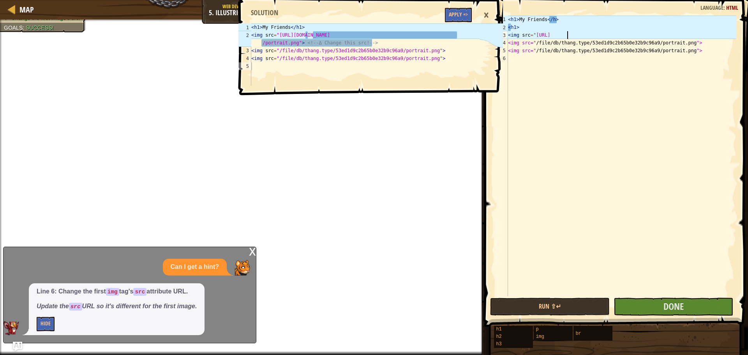
scroll to position [4, 5]
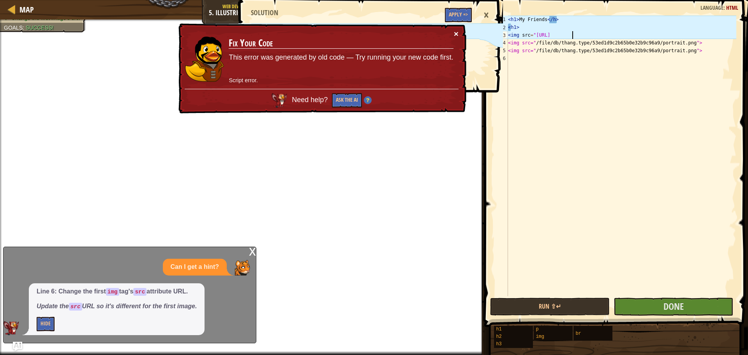
click at [454, 32] on button "×" at bounding box center [456, 34] width 5 height 8
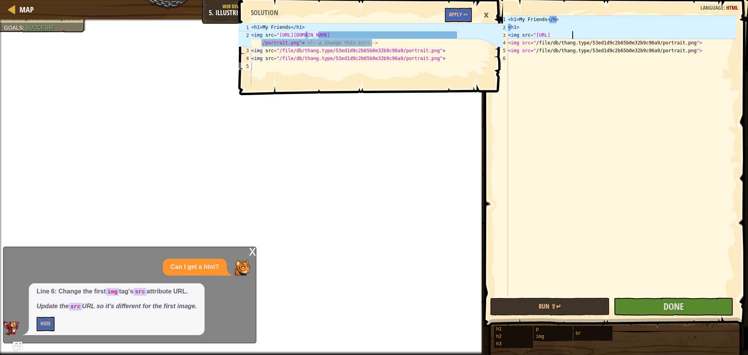
click at [563, 35] on div "< h1 > My Friends </ h > < h1 > < img src = "https://wwwcode <img src=" / file …" at bounding box center [621, 164] width 230 height 296
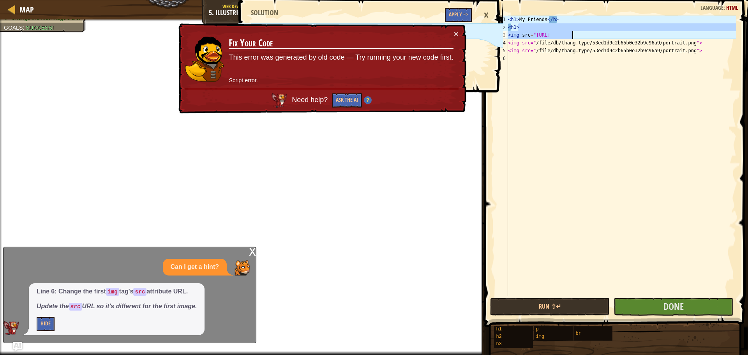
click at [573, 32] on div "< h1 > My Friends </ h > < h1 > < img src = "https://www.code <img src=" / file…" at bounding box center [621, 164] width 230 height 296
click at [575, 34] on div "< h1 > My Friends </ h > < h1 > < img src = "https://www.code <img src=" / file…" at bounding box center [621, 164] width 230 height 296
click at [457, 34] on button "×" at bounding box center [456, 34] width 5 height 8
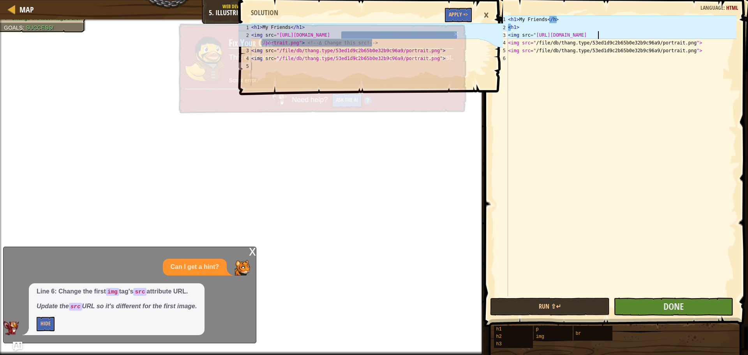
scroll to position [4, 7]
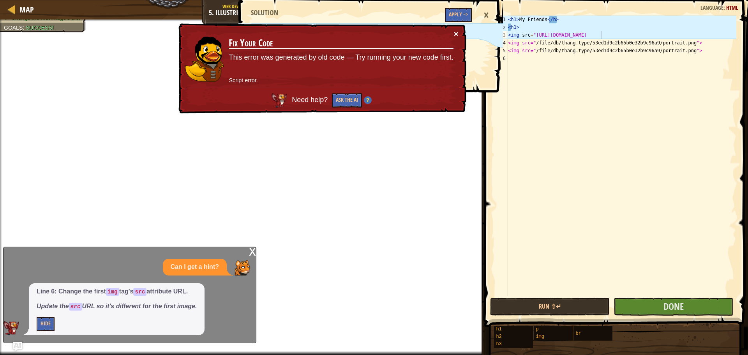
click at [454, 32] on button "×" at bounding box center [456, 34] width 5 height 8
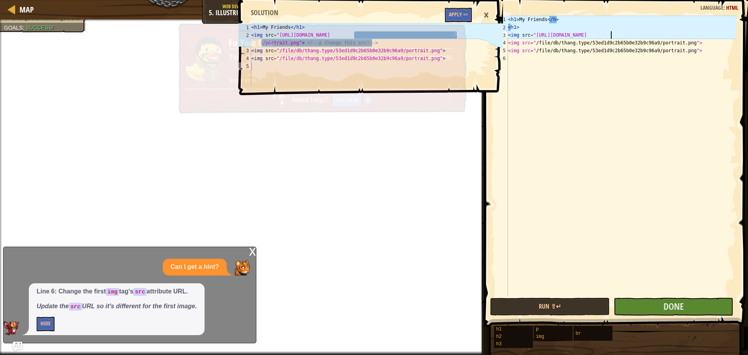
scroll to position [4, 8]
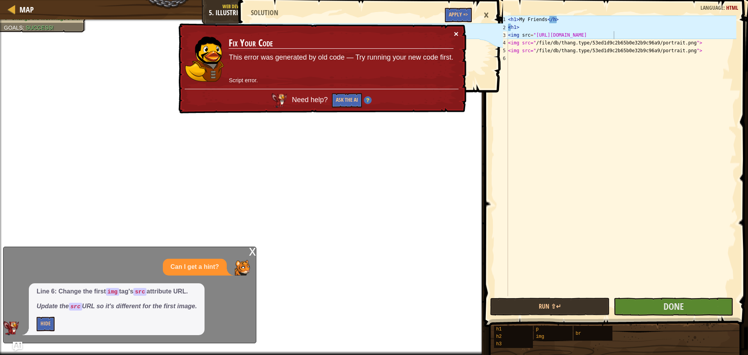
click at [455, 32] on button "×" at bounding box center [456, 34] width 5 height 8
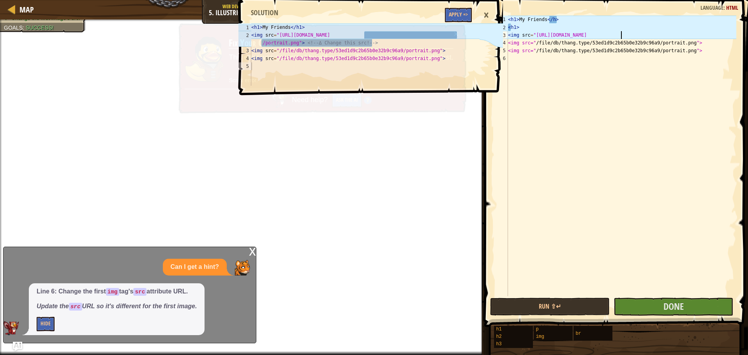
scroll to position [4, 9]
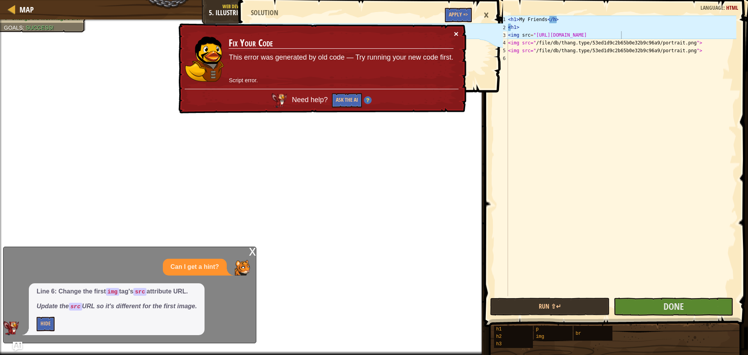
click at [456, 35] on button "×" at bounding box center [456, 35] width 5 height 8
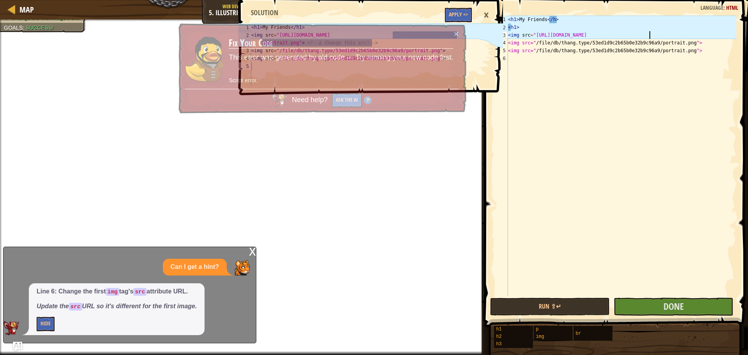
scroll to position [4, 11]
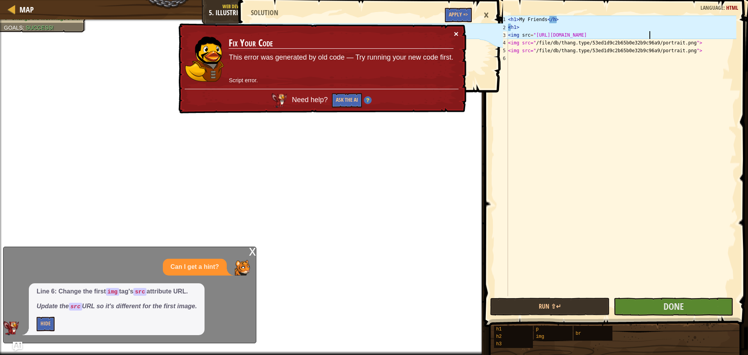
click at [458, 35] on button "×" at bounding box center [456, 35] width 5 height 8
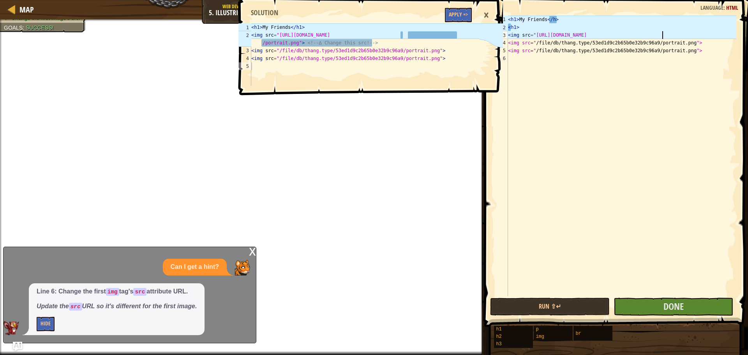
scroll to position [4, 12]
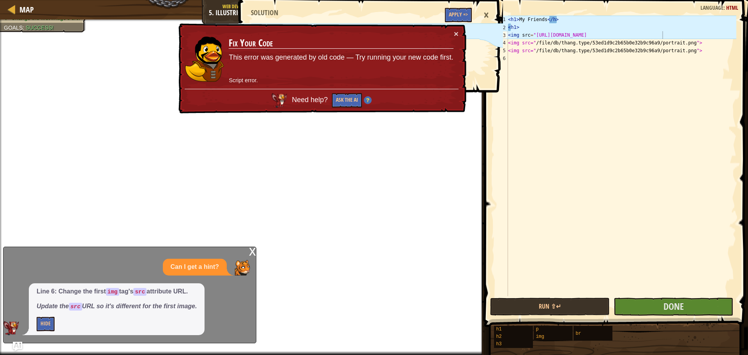
click at [454, 42] on div "× Fix Your Code This error was generated by old code — Try running your new cod…" at bounding box center [321, 68] width 290 height 94
click at [457, 32] on button "×" at bounding box center [456, 35] width 5 height 8
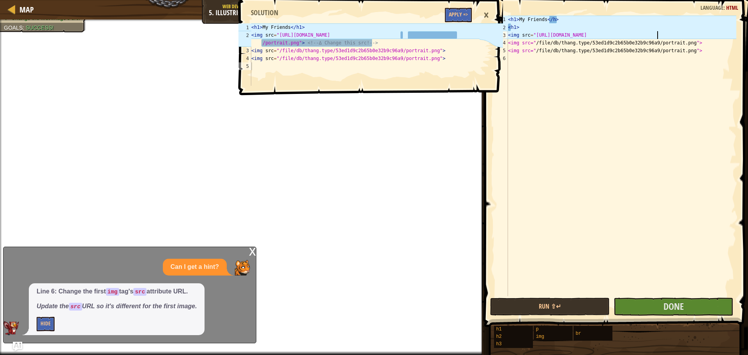
click at [657, 33] on div "< h1 > My Friends </ h > < h1 > < img src = "https://www.codecombat.com/file/db…" at bounding box center [621, 164] width 230 height 296
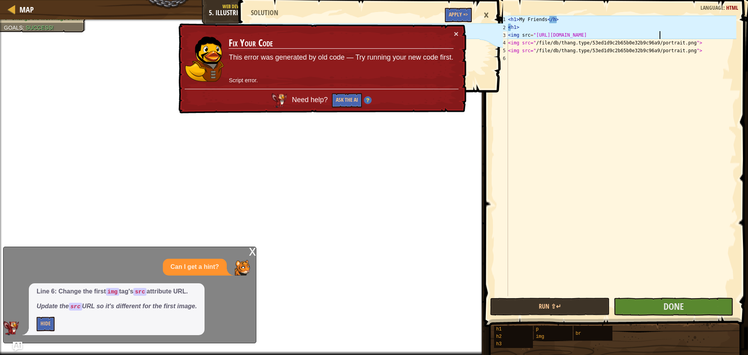
click at [669, 34] on div "< h1 > My Friends </ h > < h1 > < img src = "https://www.codecombat.com/file/db…" at bounding box center [621, 164] width 230 height 296
click at [448, 32] on td "Fix Your Code This error was generated by old code — Try running your new code …" at bounding box center [341, 59] width 226 height 60
click at [453, 32] on td "Fix Your Code This error was generated by old code — Try running your new code …" at bounding box center [341, 59] width 226 height 63
click at [455, 31] on button "×" at bounding box center [456, 34] width 5 height 8
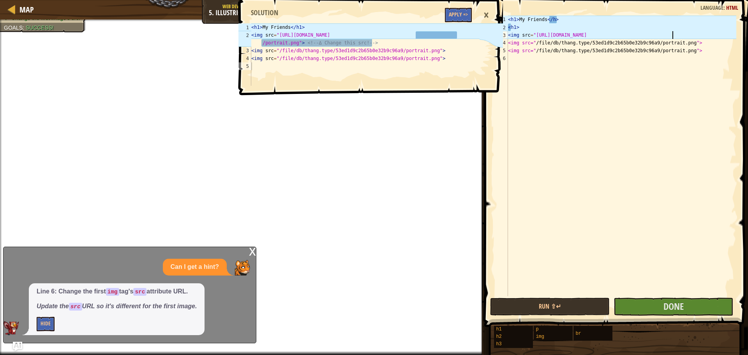
scroll to position [4, 13]
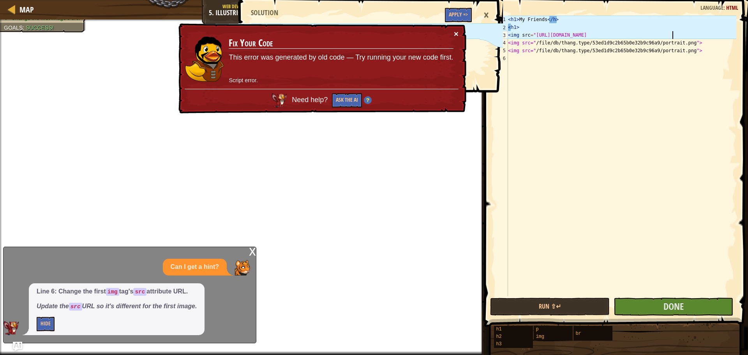
click at [456, 32] on button "×" at bounding box center [456, 35] width 5 height 8
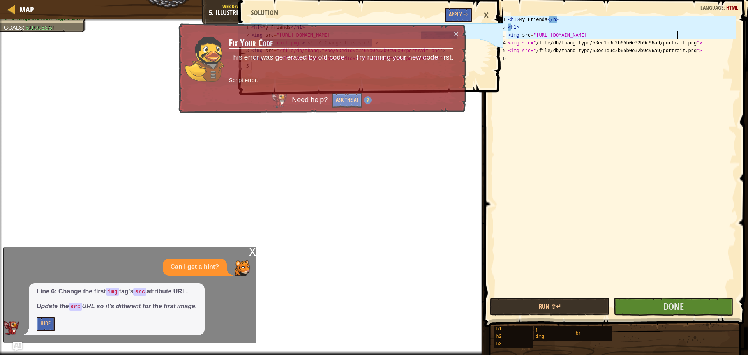
scroll to position [4, 14]
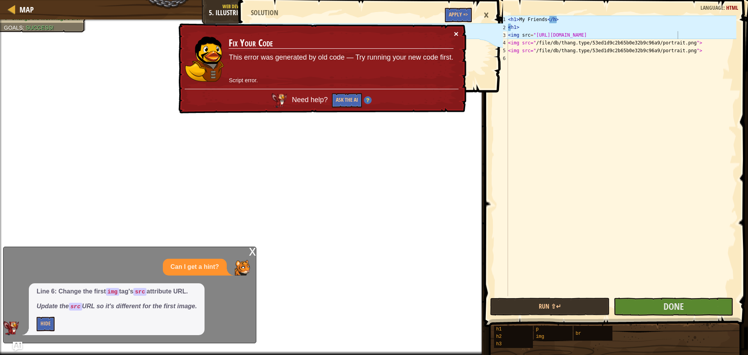
click at [454, 31] on button "×" at bounding box center [456, 35] width 5 height 8
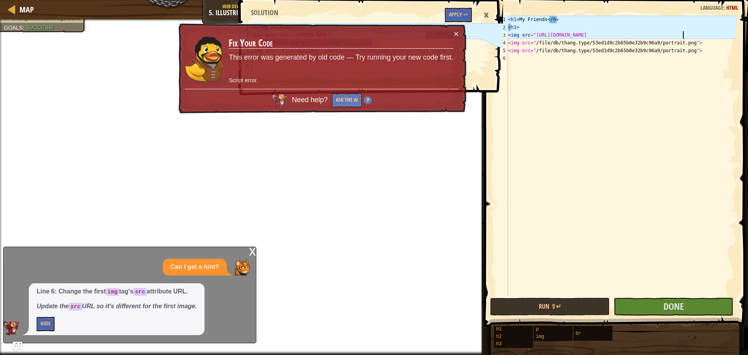
scroll to position [4, 14]
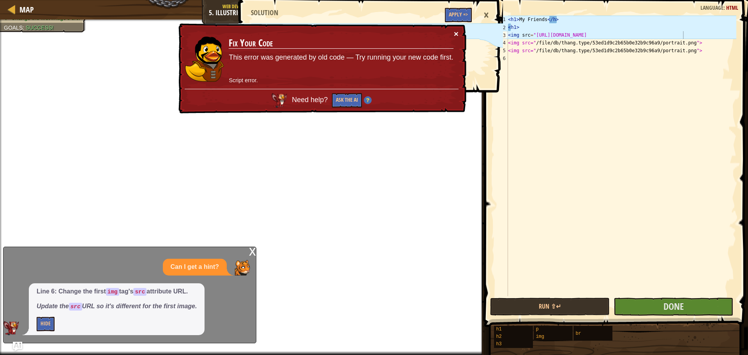
click at [454, 31] on button "×" at bounding box center [456, 35] width 5 height 8
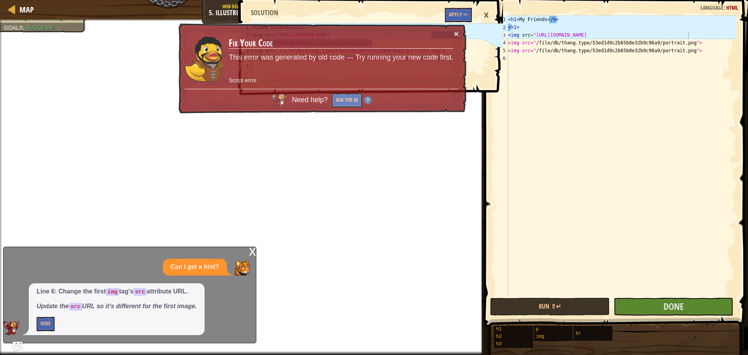
click at [455, 32] on button "×" at bounding box center [456, 36] width 5 height 8
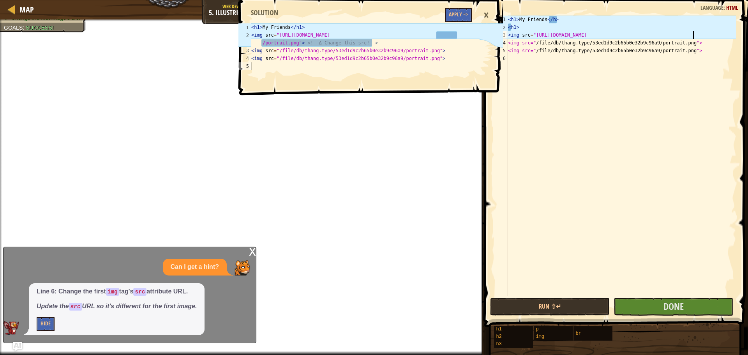
scroll to position [4, 15]
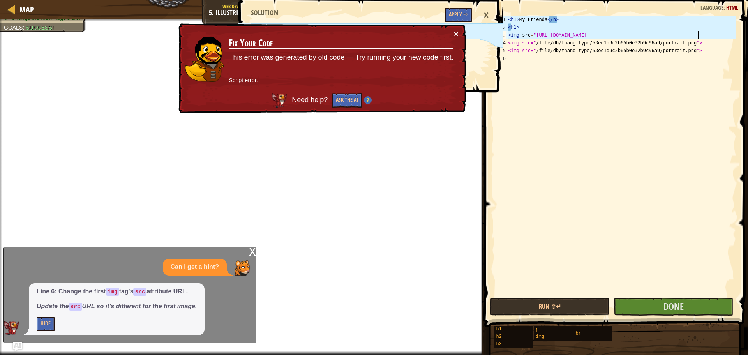
click at [455, 30] on button "×" at bounding box center [456, 34] width 5 height 8
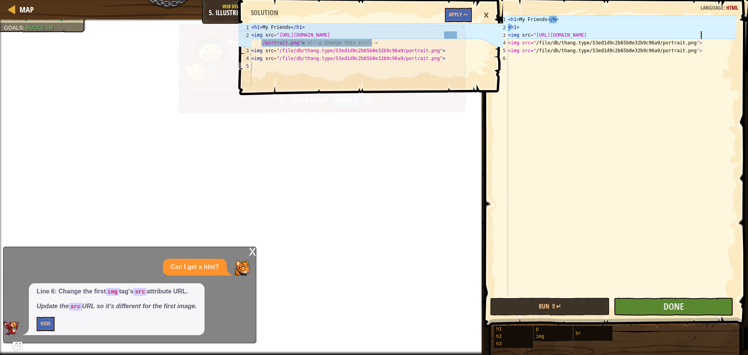
scroll to position [4, 16]
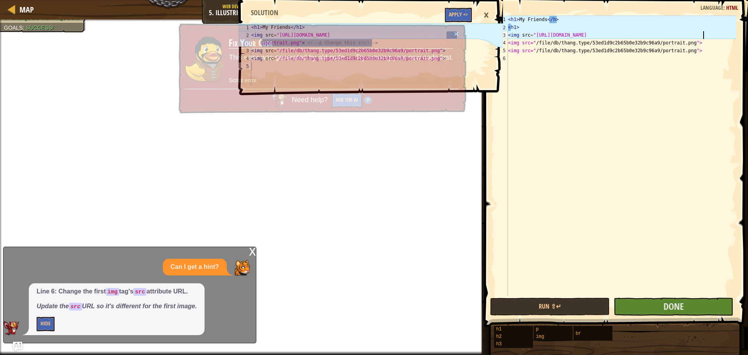
click at [455, 29] on div "× Fix Your Code This error was generated by old code — Try running your new cod…" at bounding box center [321, 68] width 291 height 95
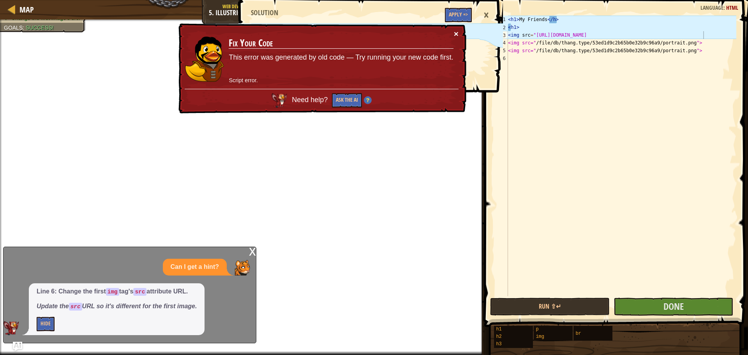
click at [457, 30] on button "×" at bounding box center [456, 34] width 5 height 8
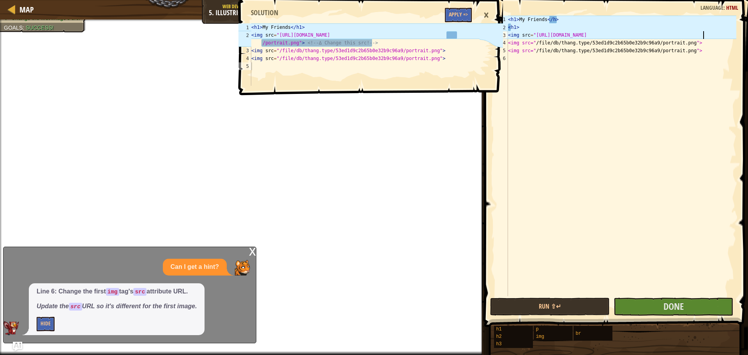
scroll to position [4, 16]
click at [457, 31] on button "×" at bounding box center [456, 35] width 5 height 8
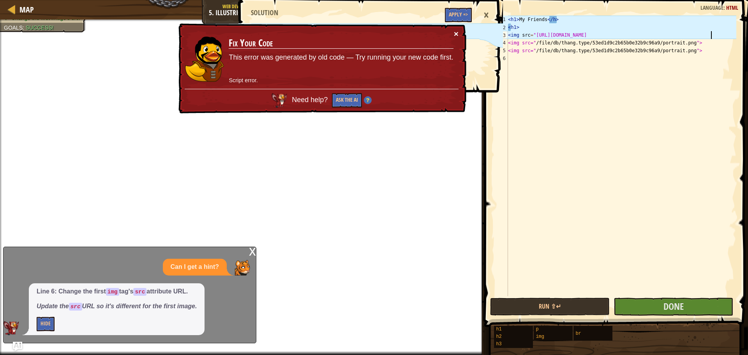
click at [457, 32] on button "×" at bounding box center [456, 36] width 5 height 8
click at [457, 31] on button "×" at bounding box center [456, 35] width 5 height 8
click at [456, 34] on button "×" at bounding box center [456, 34] width 5 height 8
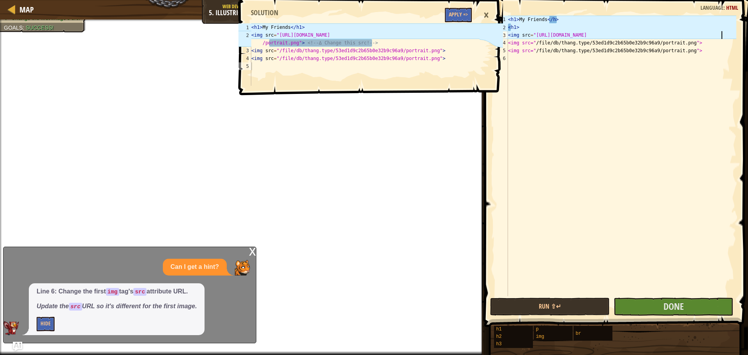
scroll to position [4, 18]
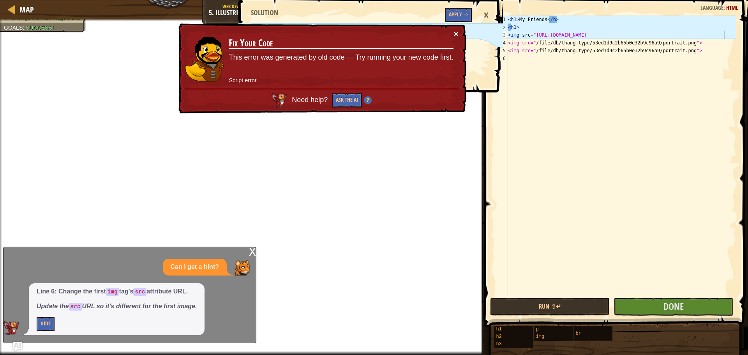
click at [456, 34] on button "×" at bounding box center [456, 34] width 5 height 8
click at [456, 35] on button "×" at bounding box center [456, 34] width 5 height 8
click at [456, 36] on button "×" at bounding box center [456, 35] width 5 height 8
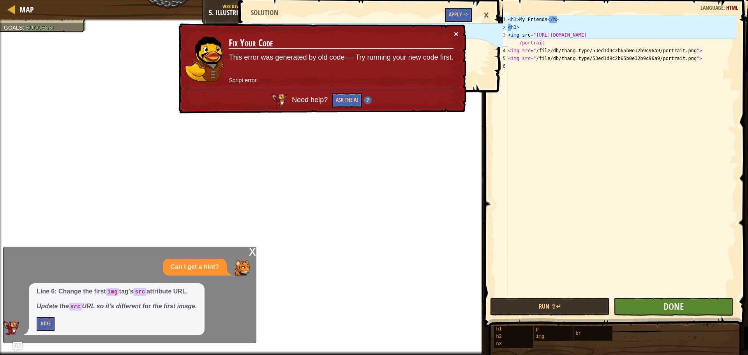
click at [456, 38] on button "×" at bounding box center [456, 34] width 5 height 8
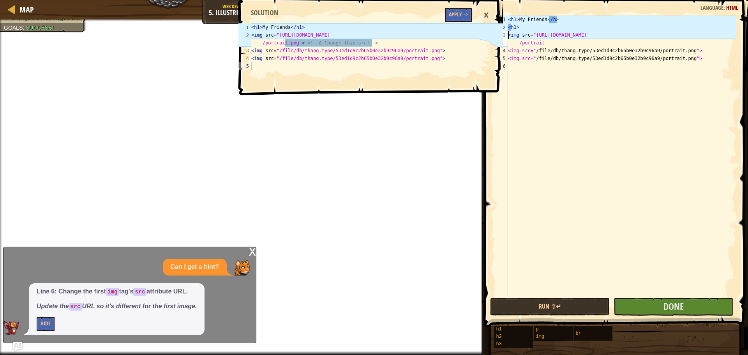
click at [508, 34] on div "< h1 > My Friends </ h > < h1 > < img src = "https://www.codecombat.com/file/db…" at bounding box center [621, 164] width 230 height 296
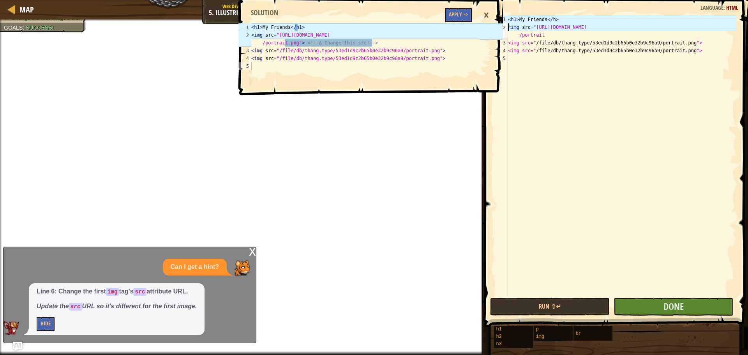
click at [548, 36] on div "< h1 > My Friends </ h > < img src = "https://www.codecombat.com/file/db/thang.…" at bounding box center [621, 164] width 230 height 296
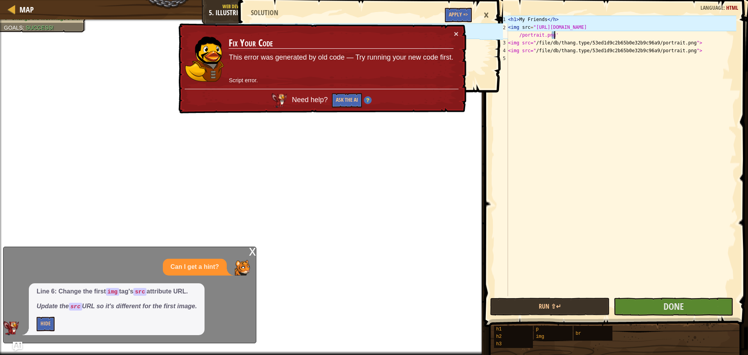
scroll to position [4, 20]
click at [454, 31] on button "×" at bounding box center [456, 35] width 5 height 8
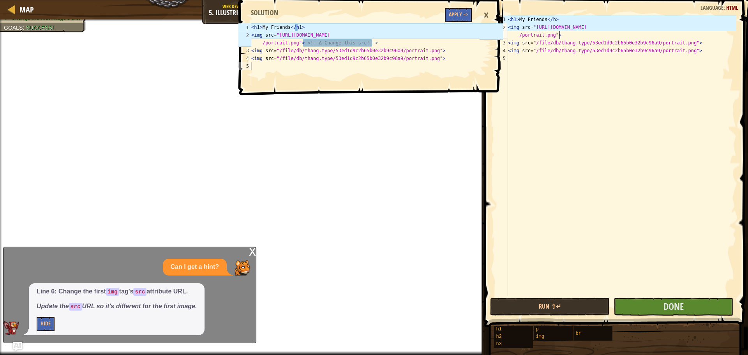
scroll to position [4, 20]
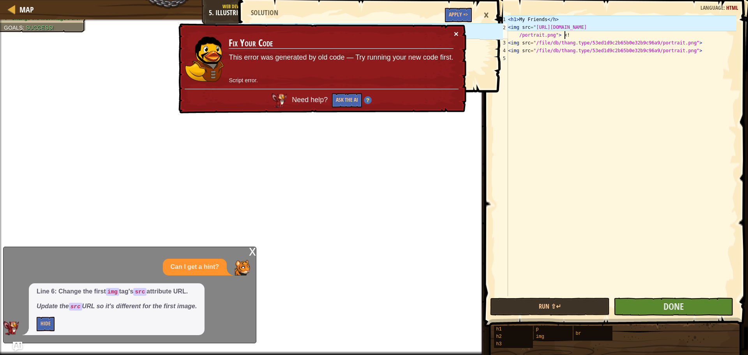
type textarea "<img src="https://www.codecombat.com/file/db/thang.type/575848b522179b2800efbfb…"
click at [454, 32] on div "× Fix Your Code This error was generated by old code — Try running your new cod…" at bounding box center [322, 69] width 290 height 92
click at [456, 32] on button "×" at bounding box center [456, 36] width 5 height 8
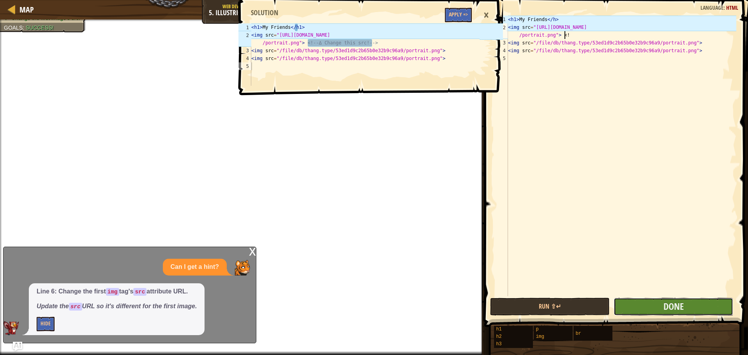
click at [641, 309] on button "Done" at bounding box center [674, 307] width 120 height 18
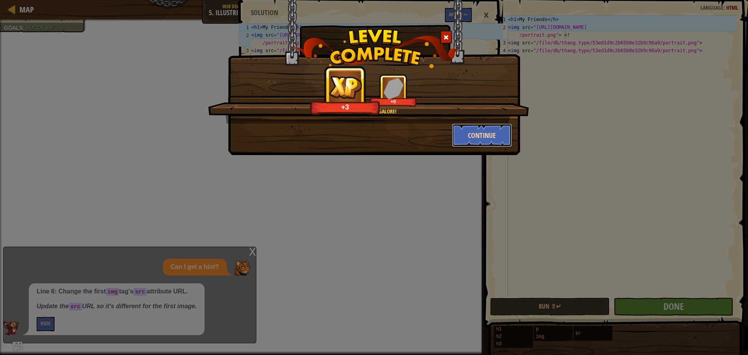
click at [481, 135] on button "Continue" at bounding box center [482, 134] width 60 height 23
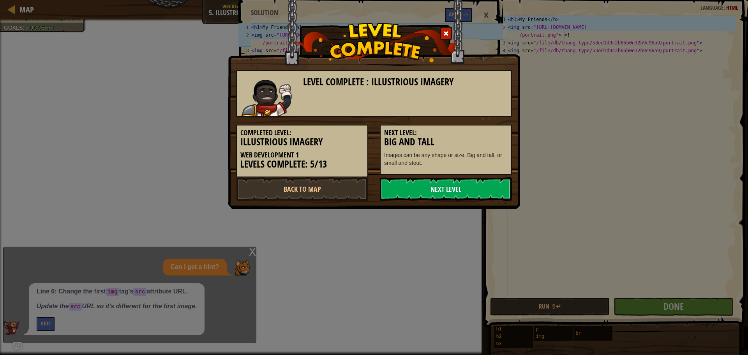
click at [469, 180] on link "Next Level" at bounding box center [446, 188] width 132 height 23
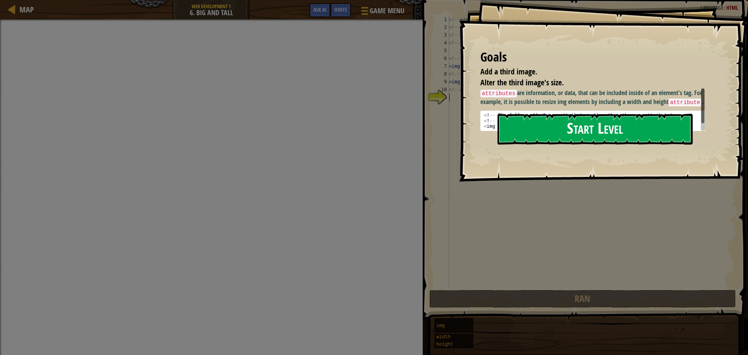
click at [562, 133] on button "Start Level" at bounding box center [594, 129] width 195 height 31
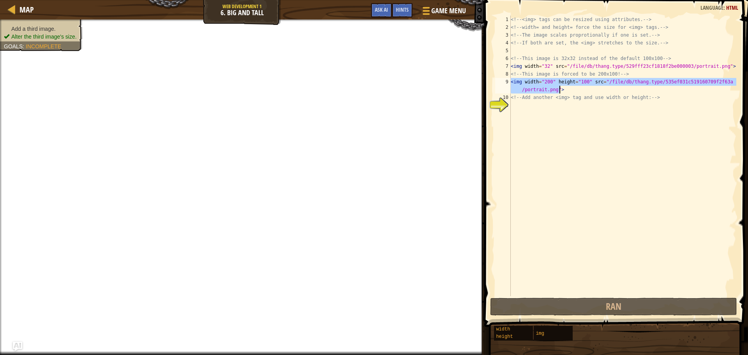
drag, startPoint x: 511, startPoint y: 82, endPoint x: 569, endPoint y: 93, distance: 59.0
click at [569, 93] on div "<!-- <img> tags can be resized using attributes. --> <!-- width= and height= fo…" at bounding box center [622, 164] width 227 height 296
type textarea "<img width="200" height="100" src="/file/db/thang.type/535ef031c519160709f2f63a…"
click at [520, 103] on div "<!-- <img> tags can be resized using attributes. --> <!-- width= and height= fo…" at bounding box center [622, 164] width 227 height 296
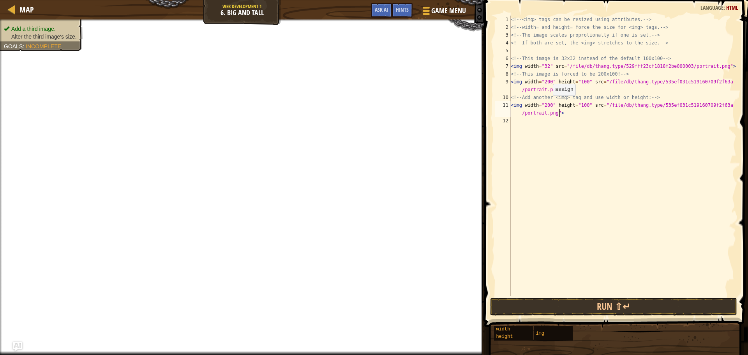
click at [549, 102] on div "<!-- <img> tags can be resized using attributes. --> <!-- width= and height= fo…" at bounding box center [622, 164] width 227 height 296
type textarea "<img width="150" height="100" src="/file/db/thang.type/535ef031c519160709f2f63a…"
click at [532, 217] on div "<!-- <img> tags can be resized using attributes. --> <!-- width= and height= fo…" at bounding box center [622, 164] width 227 height 296
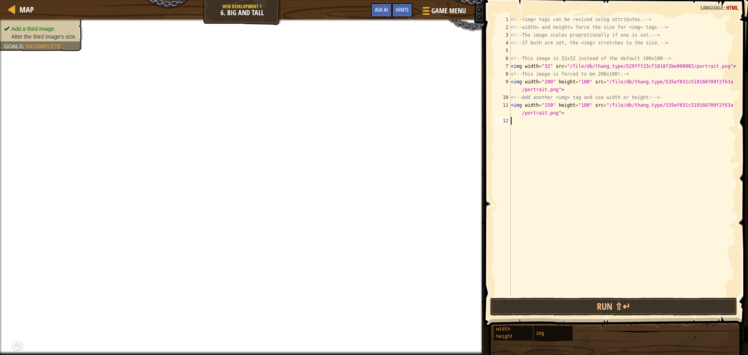
click at [654, 97] on div "<!-- <img> tags can be resized using attributes. --> <!-- width= and height= fo…" at bounding box center [622, 164] width 227 height 296
click at [566, 76] on div "<!-- <img> tags can be resized using attributes. --> <!-- width= and height= fo…" at bounding box center [622, 164] width 227 height 296
type textarea "<!-- This image is forced to be 200x100! -->"
click at [533, 165] on div "<!-- <img> tags can be resized using attributes. --> <!-- width= and height= fo…" at bounding box center [622, 164] width 227 height 296
click at [626, 299] on button "Run ⇧↵" at bounding box center [613, 307] width 247 height 18
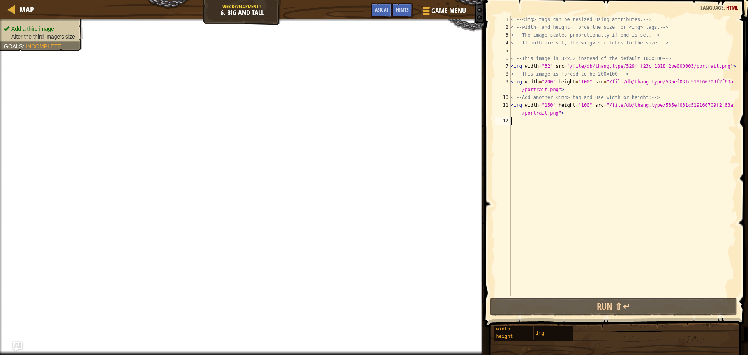
click at [625, 296] on div "<!-- <img> tags can be resized using attributes. --> <!-- width= and height= fo…" at bounding box center [622, 164] width 227 height 296
click at [567, 115] on div "<!-- <img> tags can be resized using attributes. --> <!-- width= and height= fo…" at bounding box center [622, 164] width 227 height 296
type textarea "<img width="150" height="100" src="/file/db/thang.type/535ef031c519160709f2f63a…"
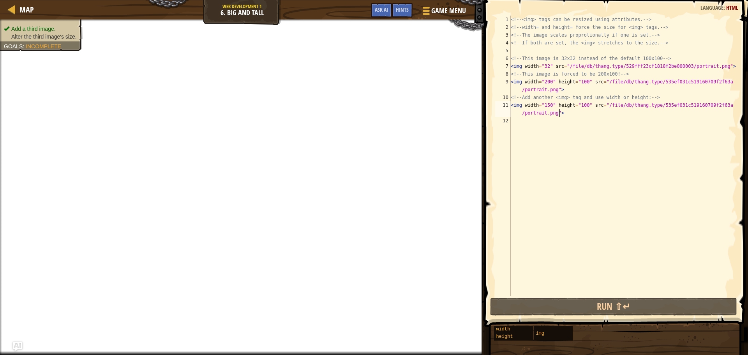
click at [517, 52] on div "<!-- <img> tags can be resized using attributes. --> <!-- width= and height= fo…" at bounding box center [622, 164] width 227 height 296
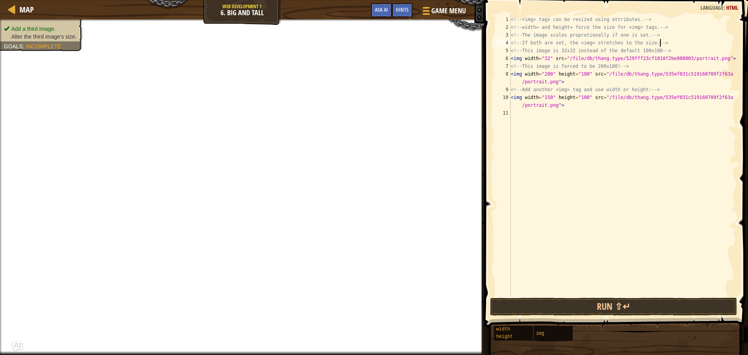
click at [399, 2] on div "Map Web Development 1 6. Big and Tall Game Menu Done Hints Ask AI" at bounding box center [242, 9] width 484 height 19
click at [404, 6] on div "Hints" at bounding box center [402, 10] width 21 height 14
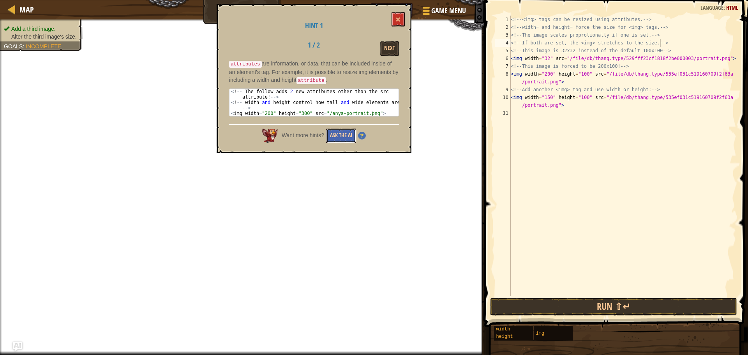
click at [342, 136] on button "Ask the AI" at bounding box center [341, 136] width 30 height 14
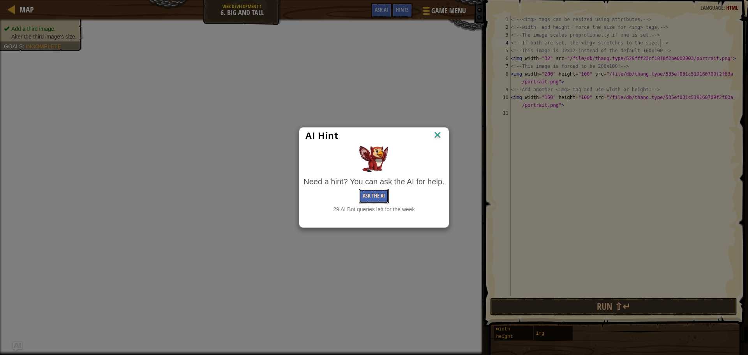
click at [370, 193] on button "Ask the AI" at bounding box center [374, 196] width 30 height 14
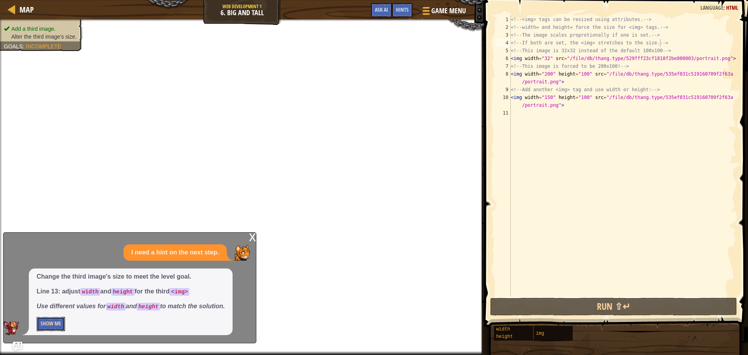
click at [51, 323] on button "Show Me" at bounding box center [51, 324] width 28 height 14
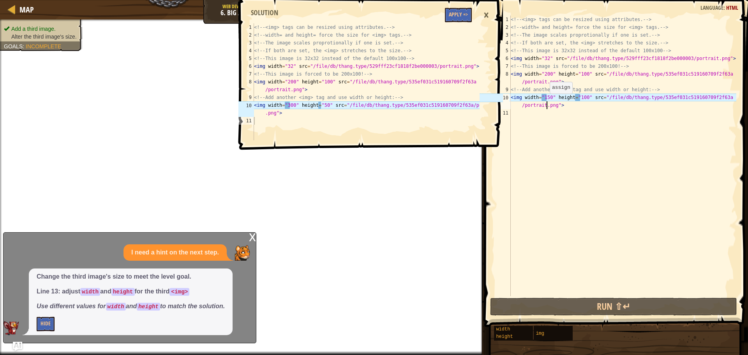
click at [546, 101] on div "<!-- <img> tags can be resized using attributes. --> <!-- width= and height= fo…" at bounding box center [622, 164] width 227 height 296
click at [546, 98] on div "<!-- <img> tags can be resized using attributes. --> <!-- width= and height= fo…" at bounding box center [622, 164] width 227 height 296
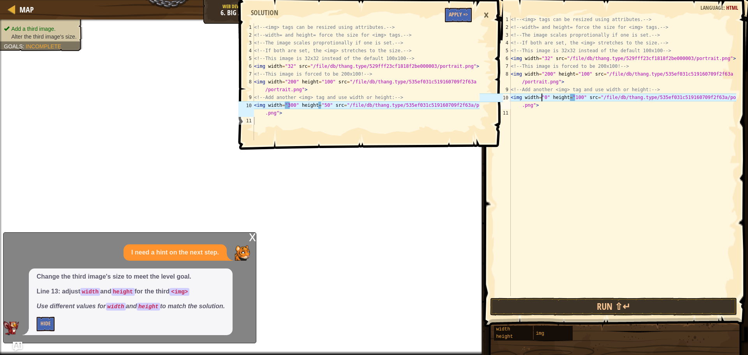
scroll to position [4, 3]
click at [578, 96] on div "<!-- <img> tags can be resized using attributes. --> <!-- width= and height= fo…" at bounding box center [622, 164] width 227 height 296
click at [580, 98] on div "<!-- <img> tags can be resized using attributes. --> <!-- width= and height= fo…" at bounding box center [622, 164] width 227 height 296
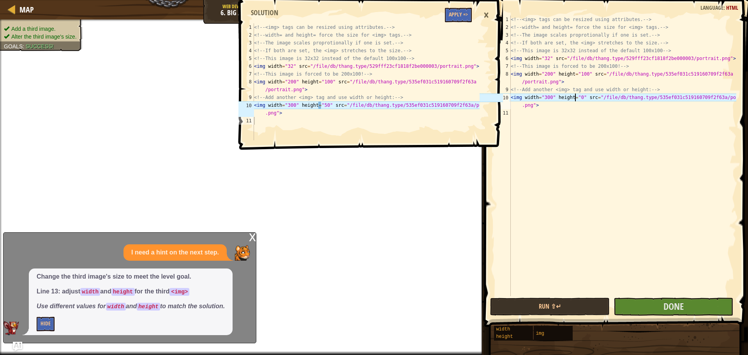
scroll to position [4, 5]
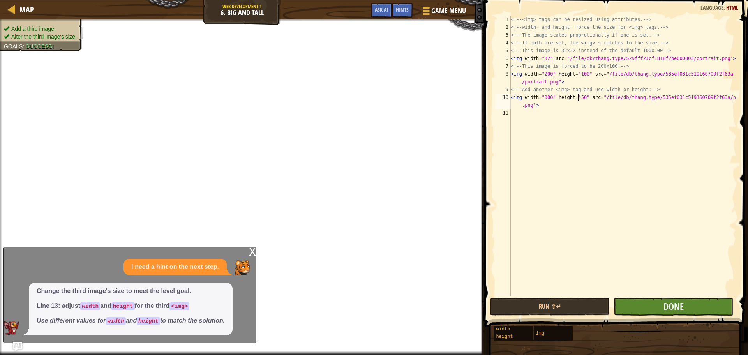
type textarea "<img width="300" height="50" src="/file/db/thang.type/535ef031c519160709f2f63a/…"
click at [687, 312] on button "Done" at bounding box center [674, 307] width 120 height 18
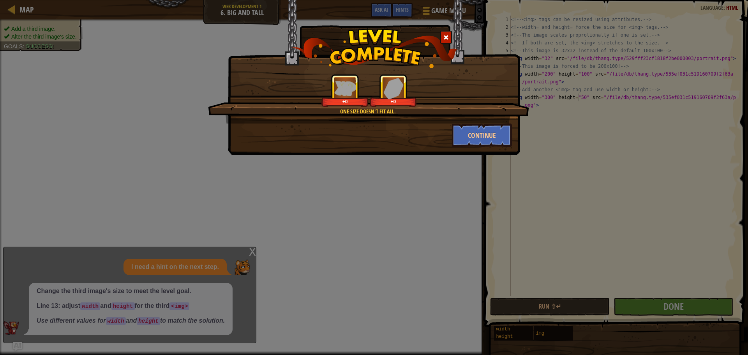
click at [489, 123] on div "One size doesn't fit all. +0 +0" at bounding box center [368, 98] width 321 height 49
click at [490, 130] on button "Continue" at bounding box center [482, 134] width 60 height 23
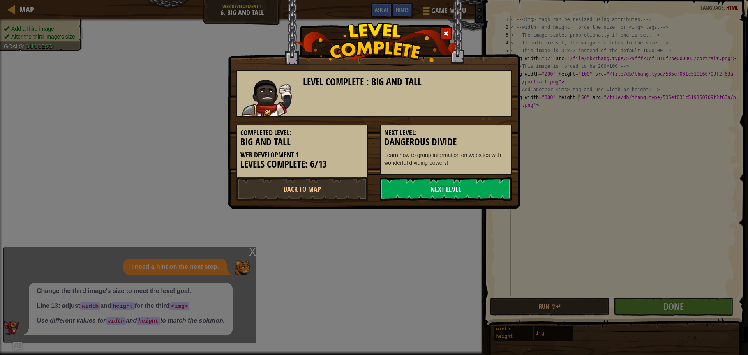
click at [460, 186] on link "Next Level" at bounding box center [446, 188] width 132 height 23
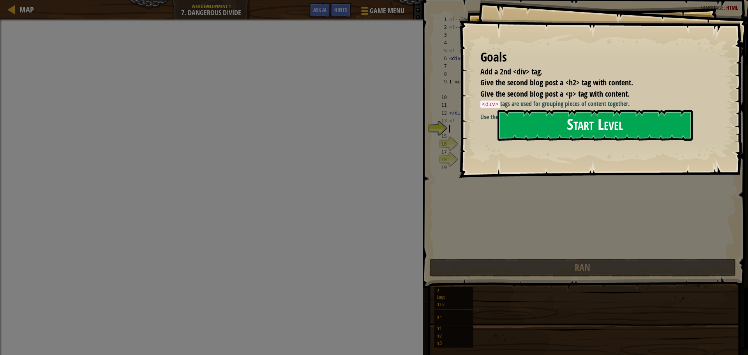
click at [624, 129] on button "Start Level" at bounding box center [594, 125] width 195 height 31
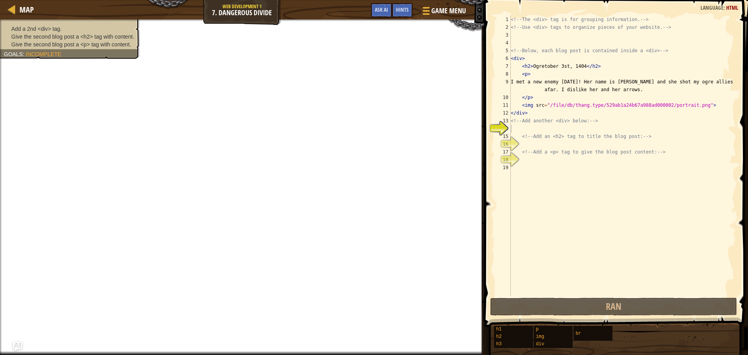
click at [523, 129] on div "<!-- The <div> tag is for grouping information. --> <!-- Use <div> tags to orga…" at bounding box center [622, 164] width 227 height 296
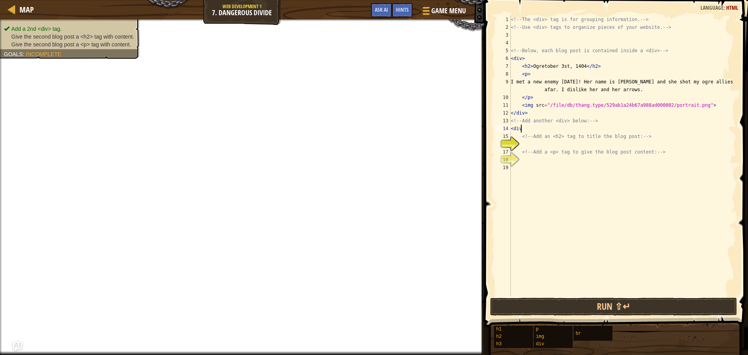
scroll to position [4, 0]
type textarea "<div>"
click at [532, 146] on div "<!-- The <div> tag is for grouping information. --> <!-- Use <div> tags to orga…" at bounding box center [622, 164] width 227 height 296
type textarea "<h2>"
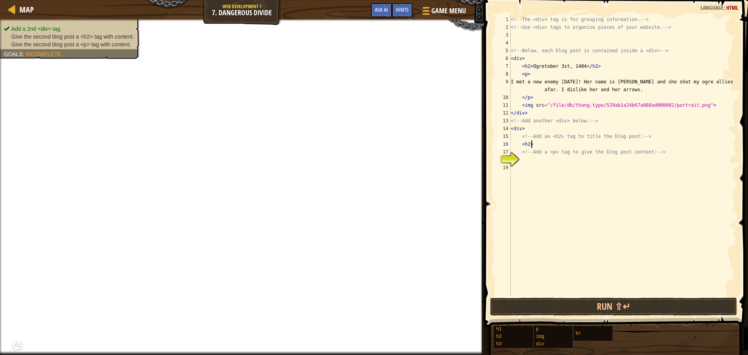
scroll to position [4, 1]
click at [533, 160] on div "<!-- The <div> tag is for grouping information. --> <!-- Use <div> tags to orga…" at bounding box center [622, 164] width 227 height 296
type textarea "<p>"
click at [536, 173] on div "<!-- The <div> tag is for grouping information. --> <!-- Use <div> tags to orga…" at bounding box center [622, 164] width 227 height 296
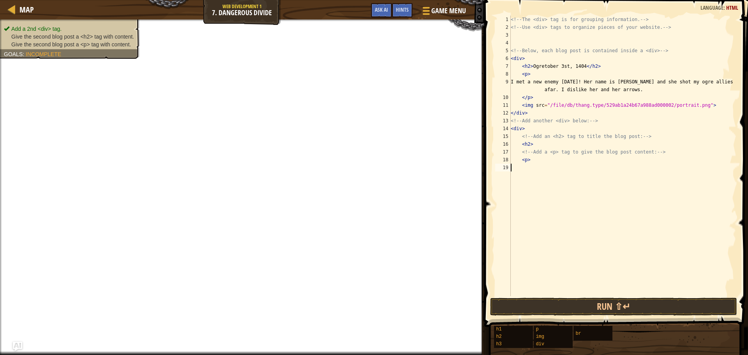
scroll to position [4, 0]
click at [522, 145] on div "<!-- The <div> tag is for grouping information. --> <!-- Use <div> tags to orga…" at bounding box center [622, 164] width 227 height 296
click at [631, 89] on div "<!-- The <div> tag is for grouping information. --> <!-- Use <div> tags to orga…" at bounding box center [622, 164] width 227 height 296
type textarea "I met a new enemy today! Her name is Cindy and she shot my ogre allies from afa…"
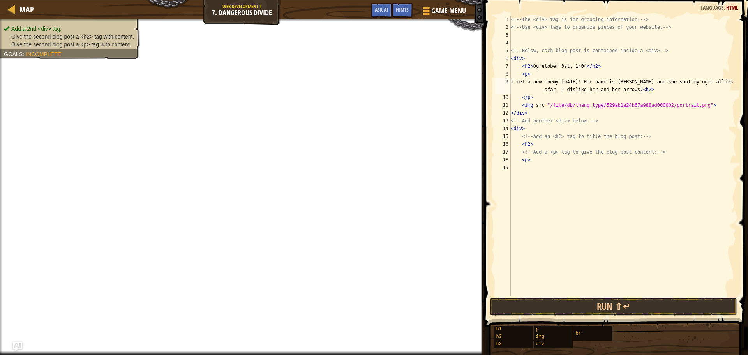
drag, startPoint x: 638, startPoint y: 191, endPoint x: 637, endPoint y: 187, distance: 4.3
click at [638, 188] on div "<!-- The <div> tag is for grouping information. --> <!-- Use <div> tags to orga…" at bounding box center [622, 164] width 227 height 296
click at [530, 81] on div "<!-- The <div> tag is for grouping information. --> <!-- Use <div> tags to orga…" at bounding box center [622, 164] width 227 height 296
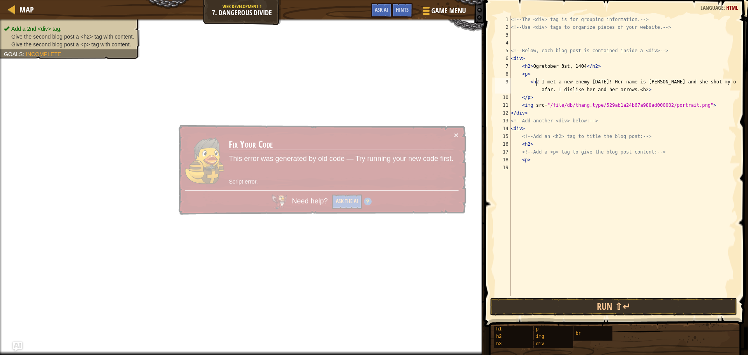
type textarea "<h2> I met a new enemy today! Her name is Cindy and she shot my ogre allies fro…"
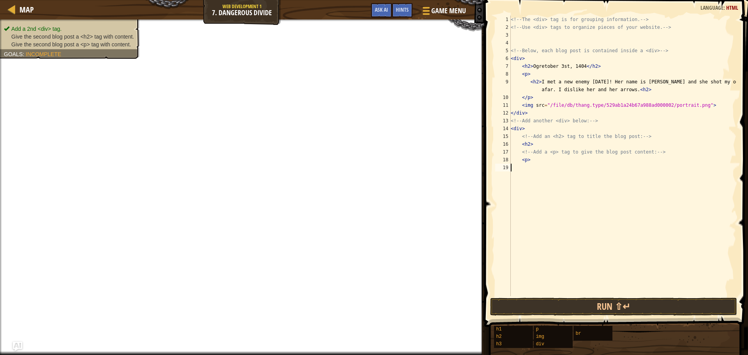
click at [561, 187] on div "<!-- The <div> tag is for grouping information. --> <!-- Use <div> tags to orga…" at bounding box center [622, 164] width 227 height 296
click at [537, 80] on div "<!-- The <div> tag is for grouping information. --> <!-- Use <div> tags to orga…" at bounding box center [622, 164] width 227 height 296
click at [538, 79] on div "<!-- The <div> tag is for grouping information. --> <!-- Use <div> tags to orga…" at bounding box center [622, 164] width 227 height 296
click at [674, 93] on div "<!-- The <div> tag is for grouping information. --> <!-- Use <div> tags to orga…" at bounding box center [622, 164] width 227 height 296
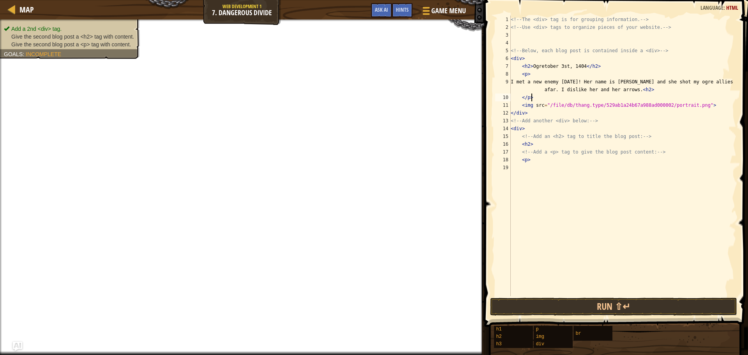
drag, startPoint x: 660, startPoint y: 91, endPoint x: 647, endPoint y: 90, distance: 12.5
click at [658, 91] on div "<!-- The <div> tag is for grouping information. --> <!-- Use <div> tags to orga…" at bounding box center [622, 164] width 227 height 296
click at [558, 111] on div "<!-- The <div> tag is for grouping information. --> <!-- Use <div> tags to orga…" at bounding box center [622, 164] width 227 height 296
click at [536, 133] on div "<!-- The <div> tag is for grouping information. --> <!-- Use <div> tags to orga…" at bounding box center [622, 164] width 227 height 296
click at [542, 141] on div "<!-- The <div> tag is for grouping information. --> <!-- Use <div> tags to orga…" at bounding box center [622, 164] width 227 height 296
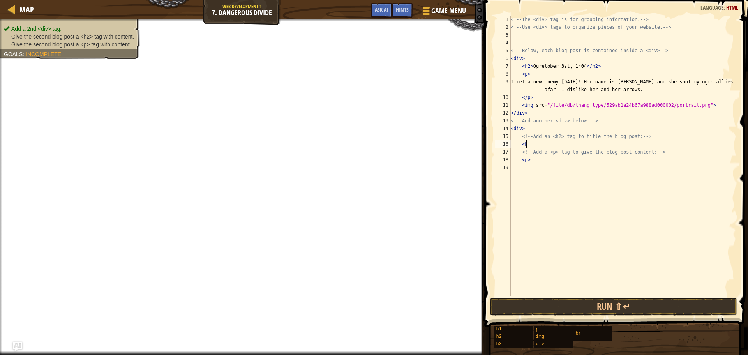
type textarea "<"
click at [529, 158] on div "<!-- The <div> tag is for grouping information. --> <!-- Use <div> tags to orga…" at bounding box center [622, 164] width 227 height 296
type textarea "<"
click at [416, 12] on div "Game Menu Done Hints Ask AI" at bounding box center [419, 12] width 104 height 18
click at [408, 11] on span "Hints" at bounding box center [402, 9] width 13 height 7
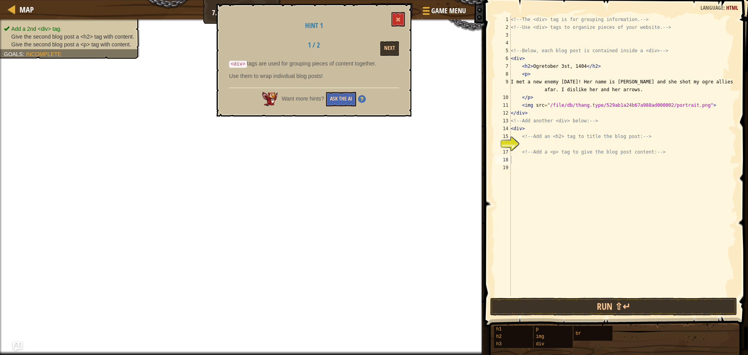
drag, startPoint x: 338, startPoint y: 112, endPoint x: 340, endPoint y: 96, distance: 15.8
click at [338, 110] on div "Hint 1 1 / 2 Next <div> tags are used for grouping pieces of content together. …" at bounding box center [314, 60] width 195 height 113
click at [342, 89] on div "Want more hints? Ask the AI" at bounding box center [314, 97] width 170 height 19
click at [339, 93] on button "Ask the AI" at bounding box center [341, 99] width 30 height 14
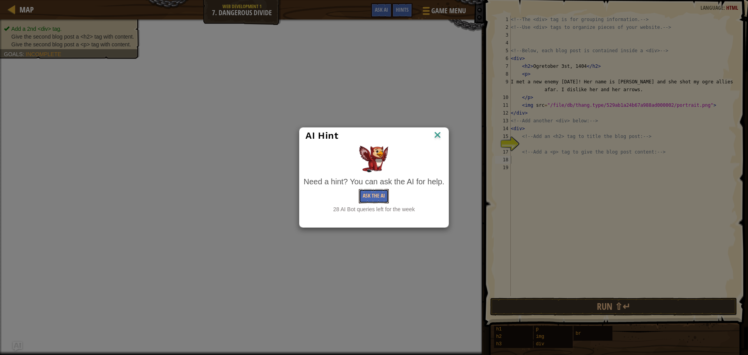
drag, startPoint x: 365, startPoint y: 196, endPoint x: 359, endPoint y: 193, distance: 6.3
click at [360, 193] on button "Ask the AI" at bounding box center [374, 196] width 30 height 14
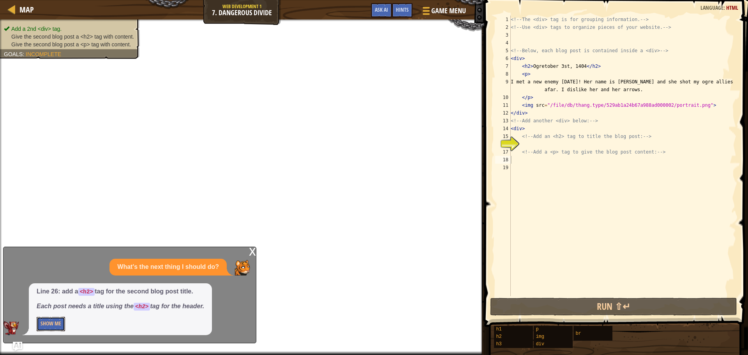
drag, startPoint x: 61, startPoint y: 318, endPoint x: 59, endPoint y: 295, distance: 22.6
click at [59, 296] on div "Line 26: add a <h2> tag for the second blog post title. Each post needs a title…" at bounding box center [120, 309] width 183 height 52
click at [46, 323] on button "Show Me" at bounding box center [51, 324] width 28 height 14
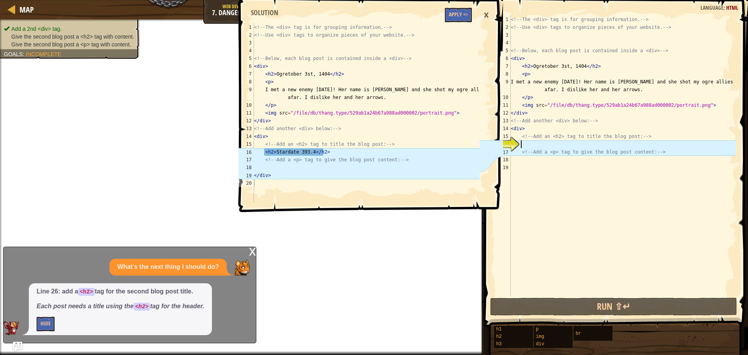
click at [533, 146] on div "<!-- The <div> tag is for grouping information. --> <!-- Use <div> tags to orga…" at bounding box center [622, 164] width 227 height 296
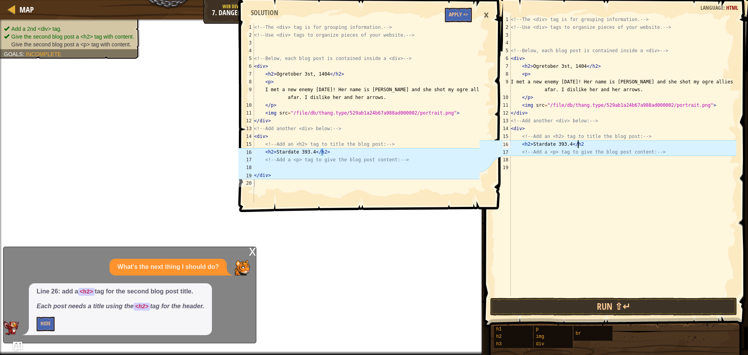
scroll to position [4, 5]
type textarea "<h2>Stardate 393.4</h2>"
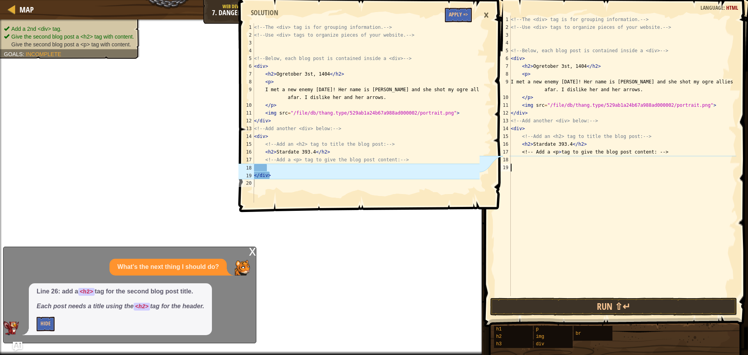
click at [512, 166] on div "<!-- The <div> tag is for grouping information. --> <!-- Use <div> tags to orga…" at bounding box center [622, 164] width 227 height 296
click at [514, 162] on div "<!-- The <div> tag is for grouping information. --> <!-- Use <div> tags to orga…" at bounding box center [622, 164] width 227 height 296
click at [513, 168] on div "<!-- The <div> tag is for grouping information. --> <!-- Use <div> tags to orga…" at bounding box center [622, 164] width 227 height 296
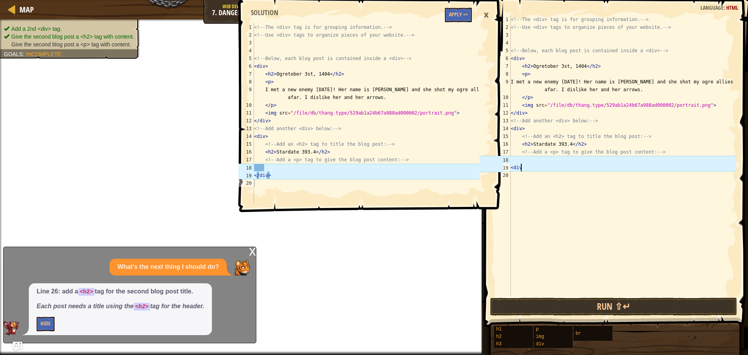
scroll to position [4, 0]
click at [512, 169] on div "<!-- The <div> tag is for grouping information. --> <!-- Use <div> tags to orga…" at bounding box center [622, 164] width 227 height 296
click at [514, 169] on div "<!-- The <div> tag is for grouping information. --> <!-- Use <div> tags to orga…" at bounding box center [622, 164] width 227 height 296
type textarea "</div>"
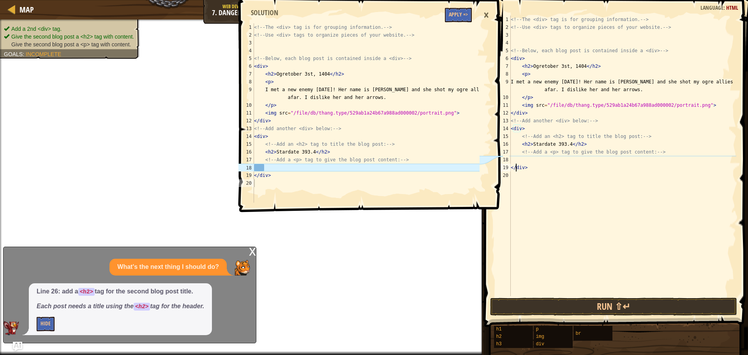
click at [516, 157] on div "<!-- The <div> tag is for grouping information. --> <!-- Use <div> tags to orga…" at bounding box center [622, 164] width 227 height 296
type textarea "<!-- Add a <p> tag to give the blog post content: -->"
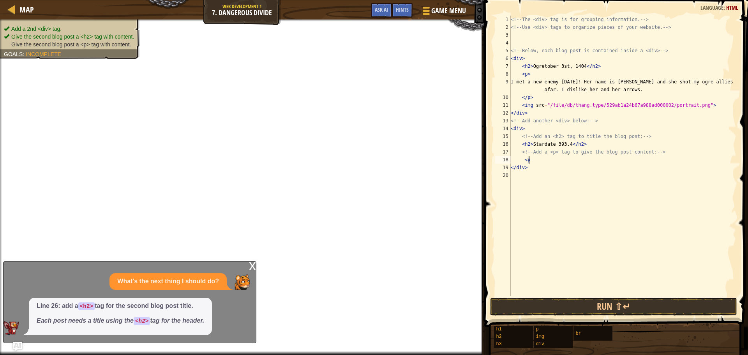
type textarea "<p>"
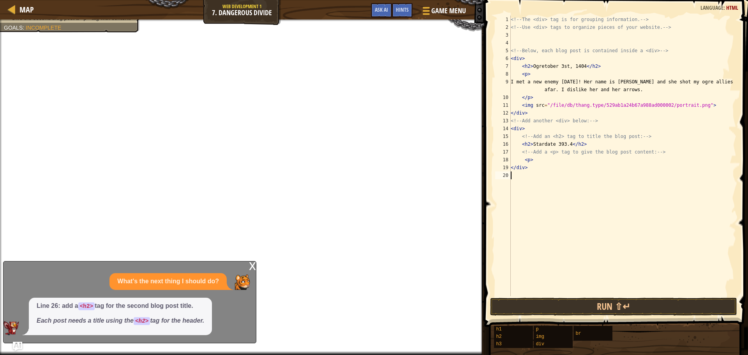
click at [534, 181] on div "<!-- The <div> tag is for grouping information. --> <!-- Use <div> tags to orga…" at bounding box center [622, 164] width 227 height 296
type textarea "<h2>"
click at [402, 8] on span "Hints" at bounding box center [402, 9] width 13 height 7
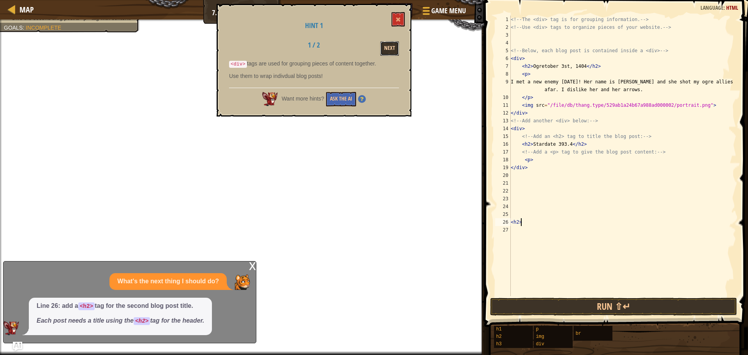
click at [392, 45] on button "Next" at bounding box center [389, 48] width 19 height 14
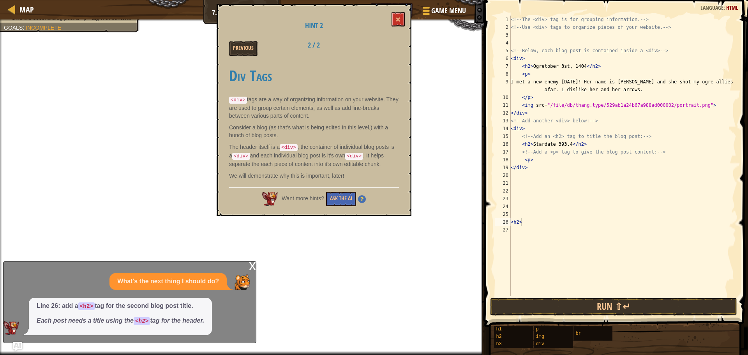
scroll to position [4, 0]
drag, startPoint x: 564, startPoint y: 209, endPoint x: 555, endPoint y: 219, distance: 14.1
click at [558, 215] on div "<!-- The <div> tag is for grouping information. --> <!-- Use <div> tags to orga…" at bounding box center [622, 164] width 227 height 296
click at [530, 229] on div "<!-- The <div> tag is for grouping information. --> <!-- Use <div> tags to orga…" at bounding box center [622, 164] width 227 height 296
click at [530, 226] on div "<!-- The <div> tag is for grouping information. --> <!-- Use <div> tags to orga…" at bounding box center [622, 164] width 227 height 296
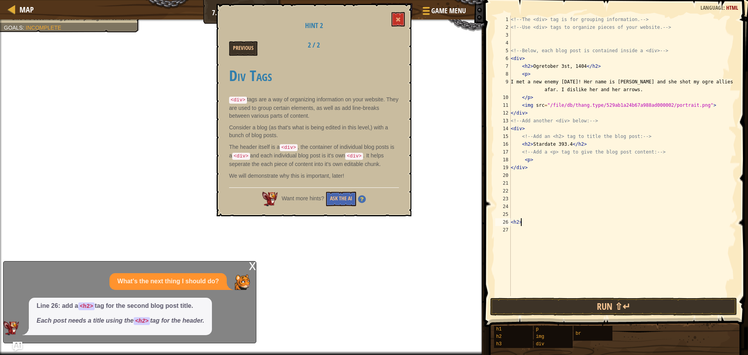
click at [530, 222] on div "<!-- The <div> tag is for grouping information. --> <!-- Use <div> tags to orga…" at bounding box center [622, 164] width 227 height 296
type textarea "<h2>"
drag, startPoint x: 414, startPoint y: -18, endPoint x: 457, endPoint y: -47, distance: 52.0
drag, startPoint x: 367, startPoint y: 36, endPoint x: 389, endPoint y: 44, distance: 23.7
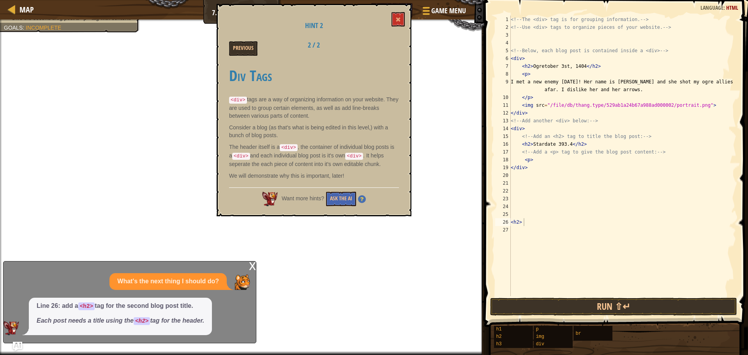
click at [389, 44] on div "Hint 2 Previous 2 / 2 Div Tags <div> tags are a way of organizing information o…" at bounding box center [314, 110] width 195 height 212
click at [402, 18] on button at bounding box center [398, 19] width 13 height 14
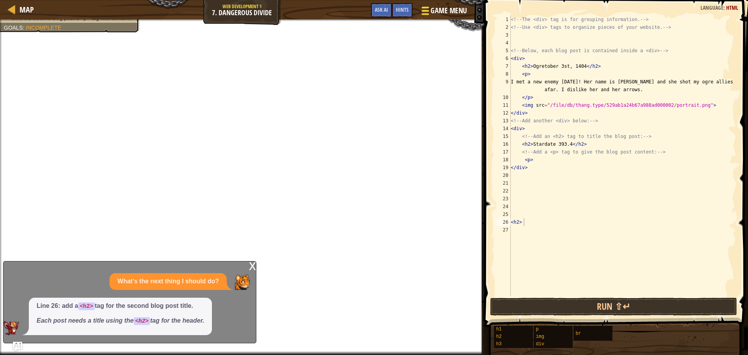
click at [457, 15] on span "Game Menu" at bounding box center [448, 10] width 36 height 11
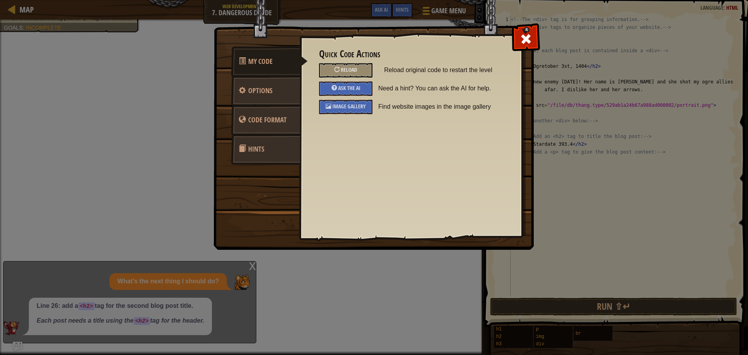
drag, startPoint x: 315, startPoint y: 89, endPoint x: 312, endPoint y: 93, distance: 4.7
drag, startPoint x: 312, startPoint y: 93, endPoint x: 271, endPoint y: 94, distance: 41.3
click at [271, 94] on span "Options" at bounding box center [260, 91] width 24 height 10
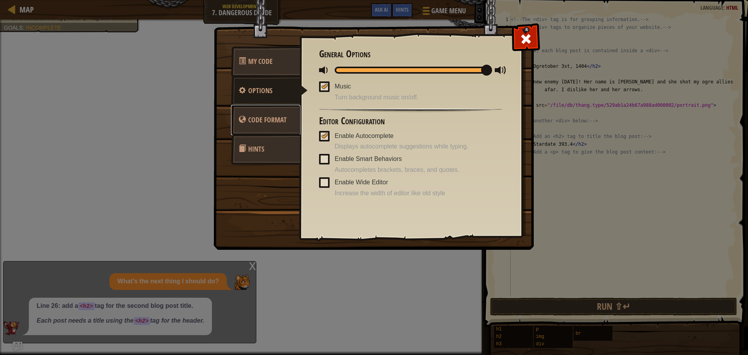
click at [291, 108] on link "Code Format" at bounding box center [265, 120] width 69 height 30
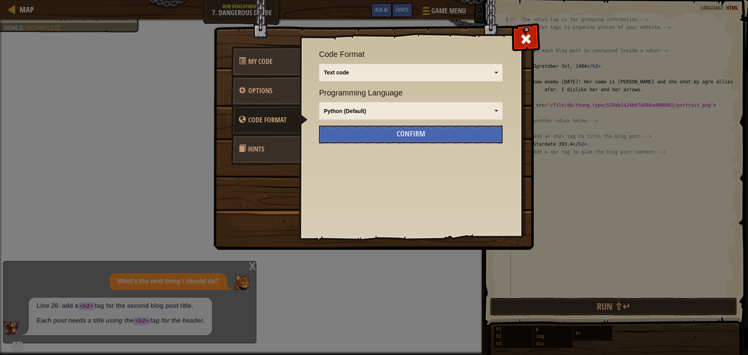
click at [285, 137] on link "Hints" at bounding box center [265, 149] width 69 height 30
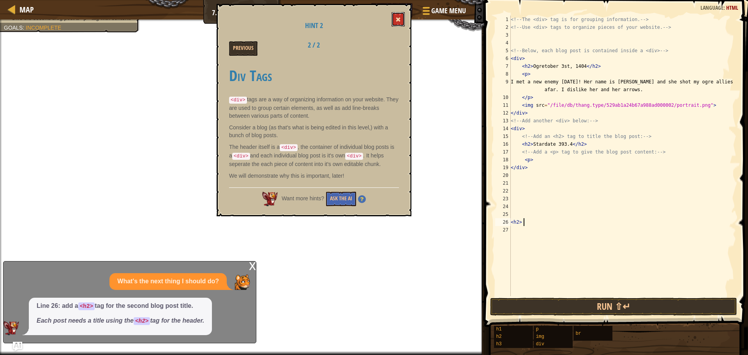
click at [401, 21] on button at bounding box center [398, 19] width 13 height 14
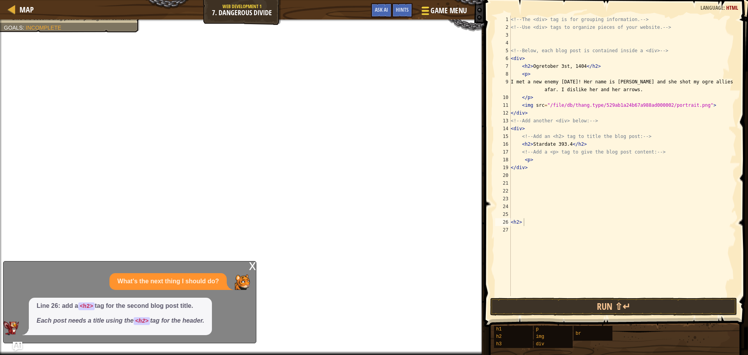
click at [438, 11] on span "Game Menu" at bounding box center [448, 10] width 36 height 11
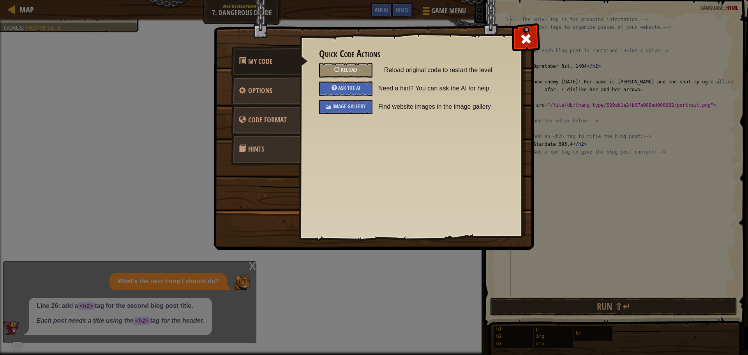
click at [268, 142] on link "Hints" at bounding box center [265, 149] width 69 height 30
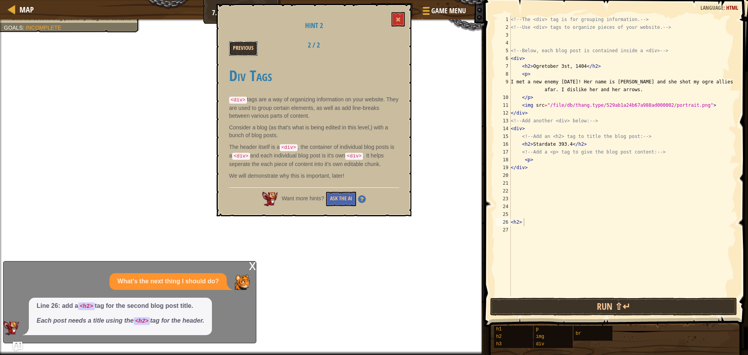
click at [248, 49] on button "Previous" at bounding box center [243, 48] width 28 height 14
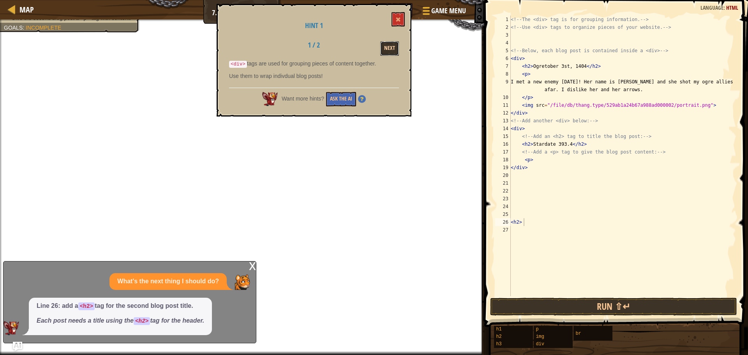
click at [389, 52] on button "Next" at bounding box center [389, 48] width 19 height 14
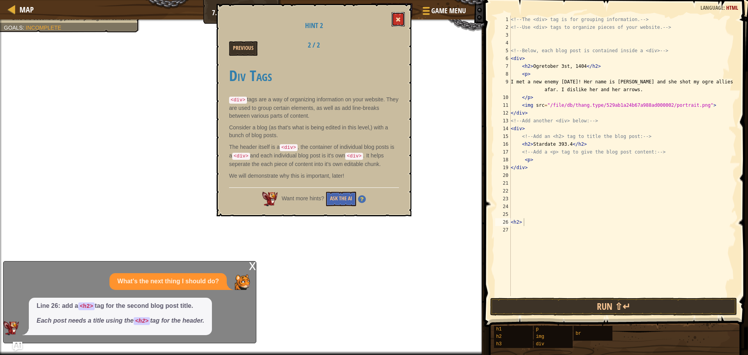
click at [400, 19] on span at bounding box center [397, 19] width 5 height 5
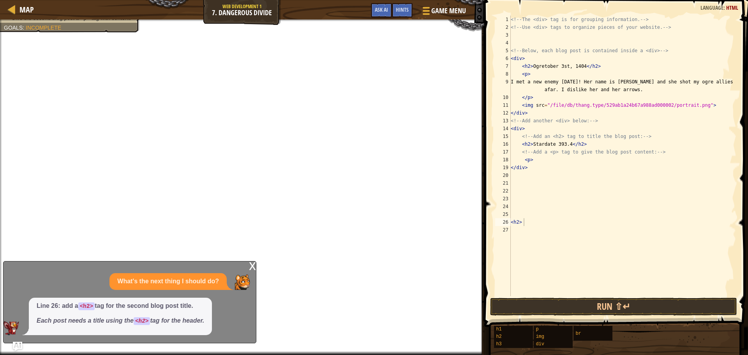
click at [249, 263] on div "x" at bounding box center [252, 265] width 7 height 8
